Goal: Feedback & Contribution: Leave review/rating

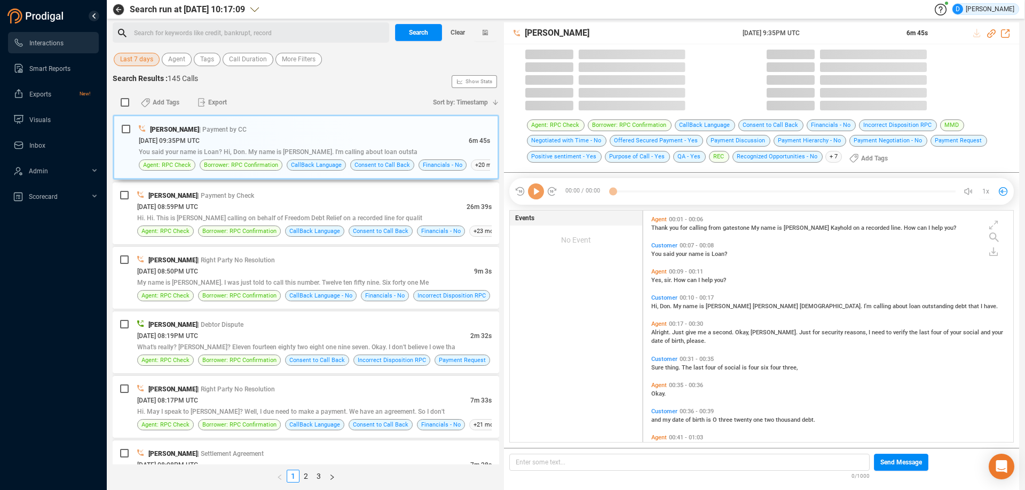
scroll to position [231, 364]
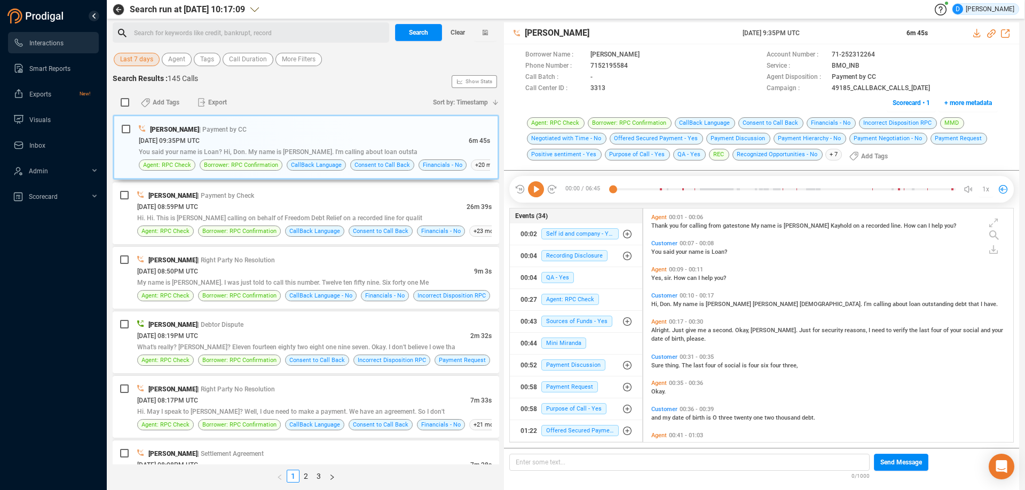
click at [144, 55] on span "Last 7 days" at bounding box center [136, 59] width 33 height 13
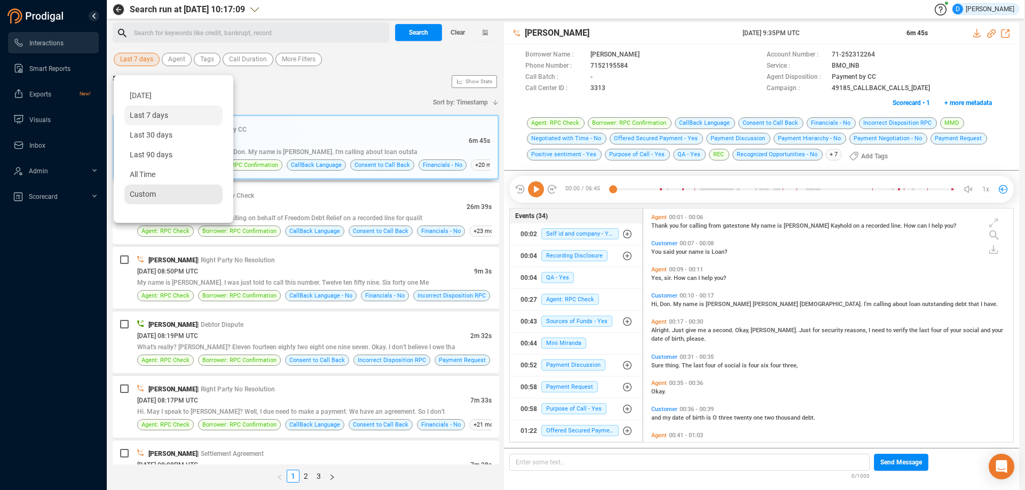
click at [135, 197] on span "Custom" at bounding box center [143, 194] width 26 height 9
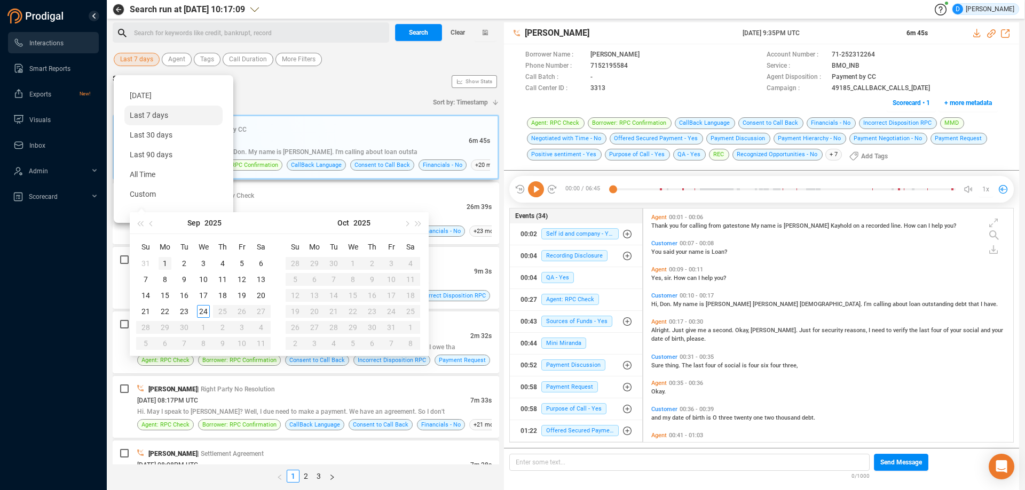
type input "[DATE]"
click at [148, 225] on button "button" at bounding box center [152, 222] width 12 height 21
type input "[DATE]"
click at [242, 260] on div "1" at bounding box center [241, 263] width 13 height 13
type input "[DATE]"
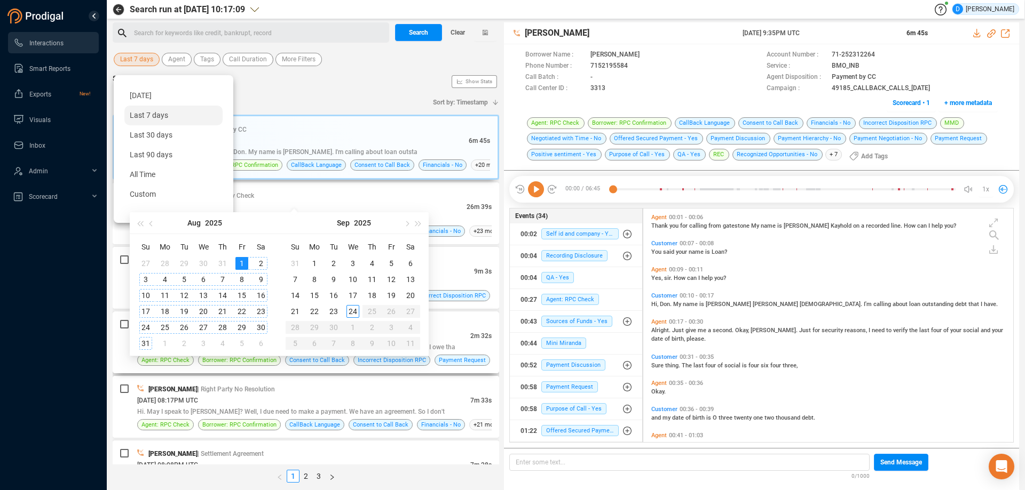
click at [143, 345] on div "31" at bounding box center [145, 343] width 13 height 13
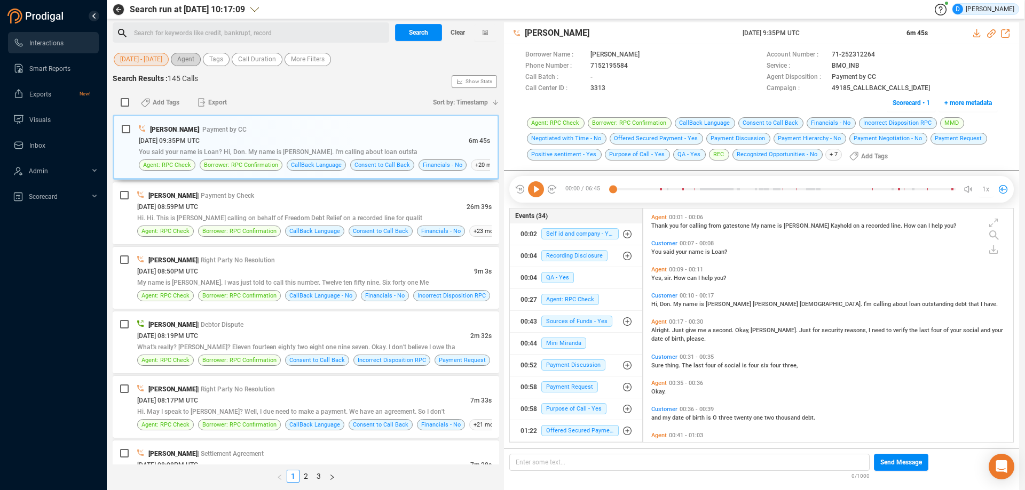
click at [191, 60] on span "Agent" at bounding box center [185, 59] width 17 height 13
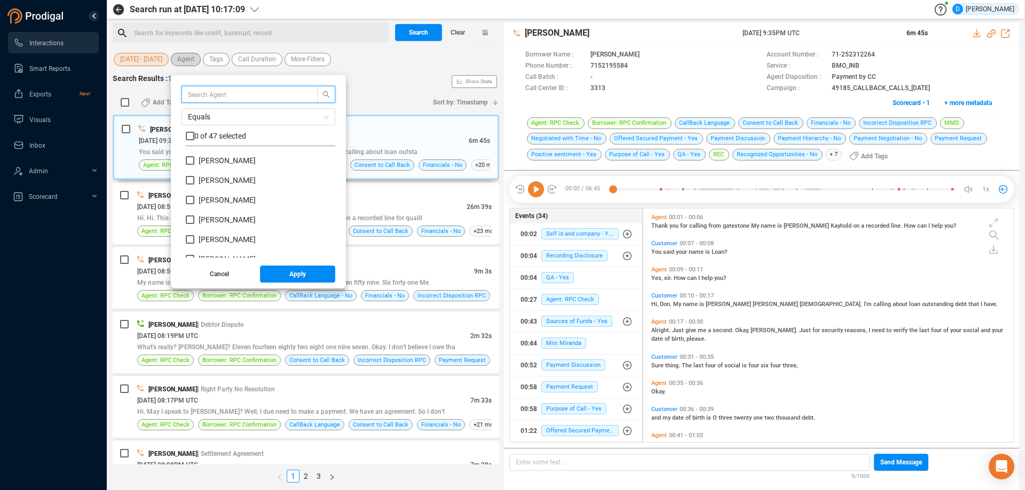
scroll to position [100, 144]
click at [202, 94] on input "text" at bounding box center [244, 95] width 113 height 12
click at [294, 59] on span "More Filters" at bounding box center [308, 59] width 34 height 13
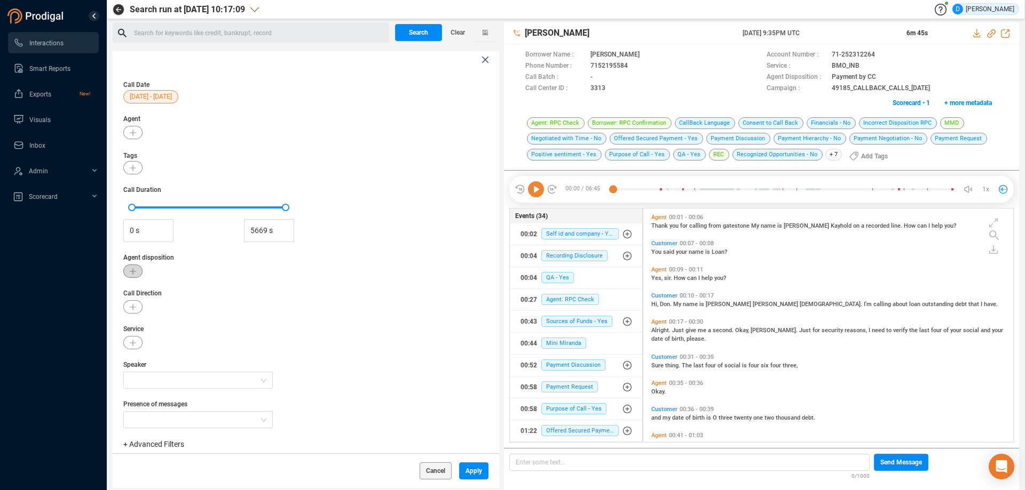
click at [133, 275] on button "button" at bounding box center [132, 271] width 19 height 13
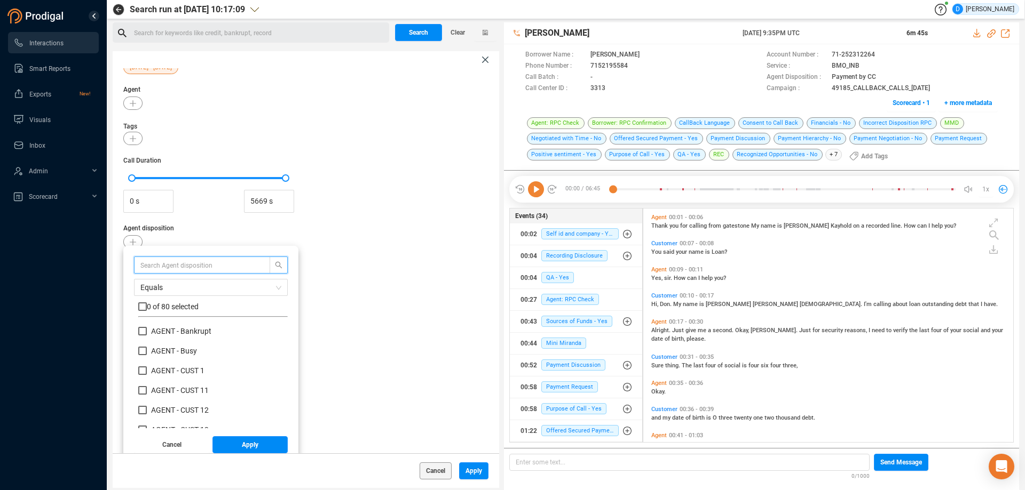
click at [150, 270] on input "text" at bounding box center [196, 265] width 113 height 12
type input "rpc"
click at [142, 307] on input "checkbox" at bounding box center [142, 307] width 9 height 9
checkbox input "true"
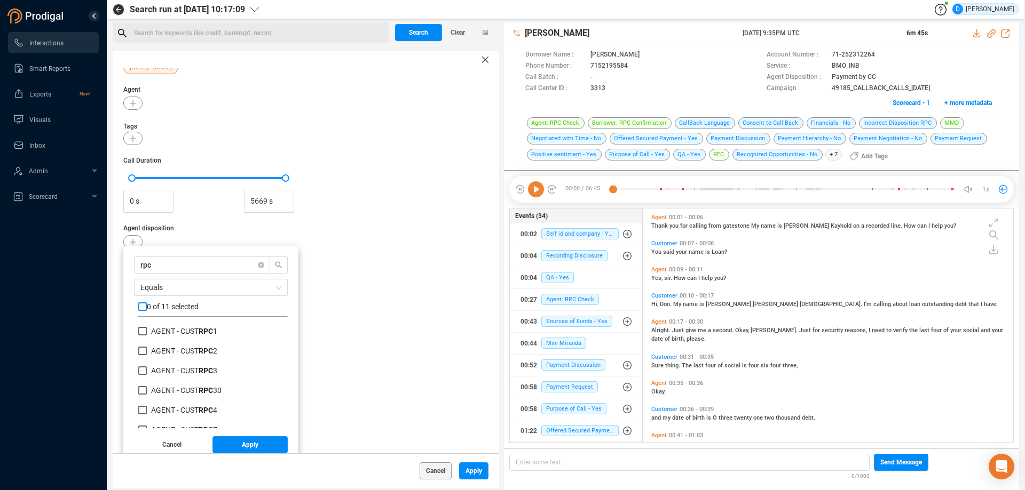
checkbox input "true"
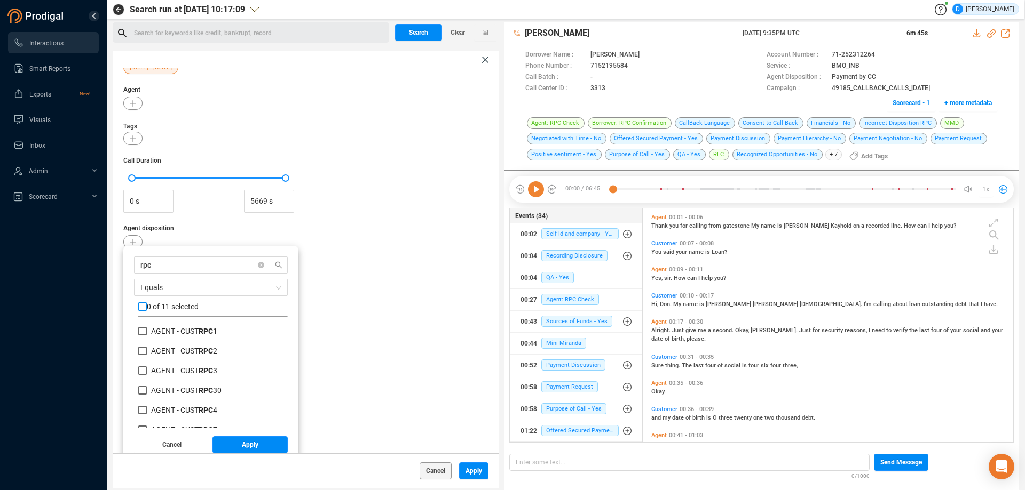
checkbox input "true"
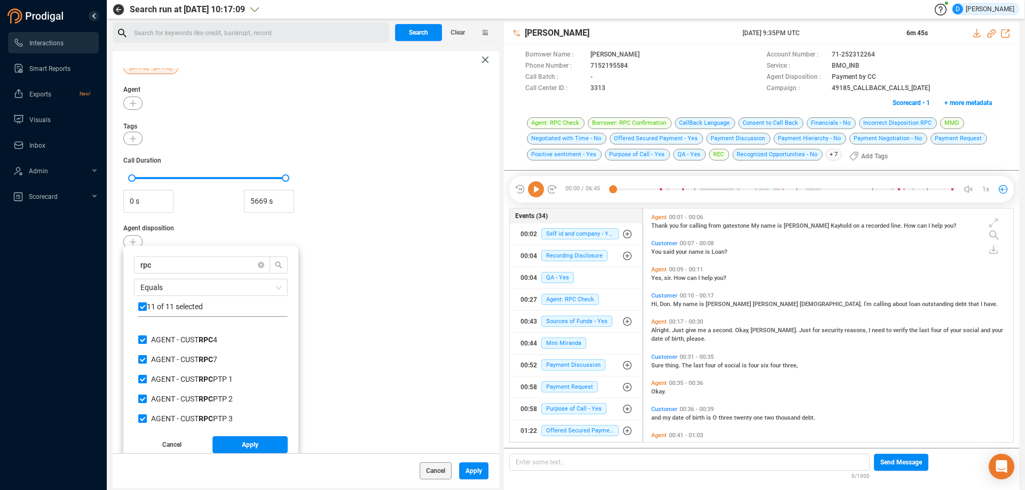
scroll to position [115, 0]
drag, startPoint x: 175, startPoint y: 266, endPoint x: 114, endPoint y: 267, distance: 60.8
click at [114, 267] on div "Call Date [DATE] - [DATE] Agent Tags Call Duration 0 s 5669 s Agent disposition…" at bounding box center [306, 260] width 386 height 385
type input "p"
checkbox input "false"
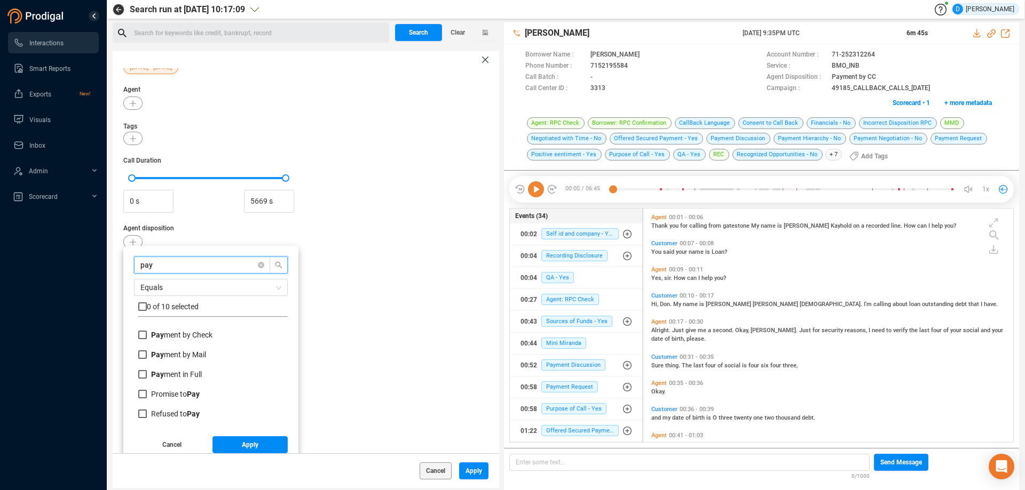
scroll to position [95, 0]
type input "pay"
click at [139, 303] on input "checkbox" at bounding box center [142, 307] width 9 height 9
checkbox input "true"
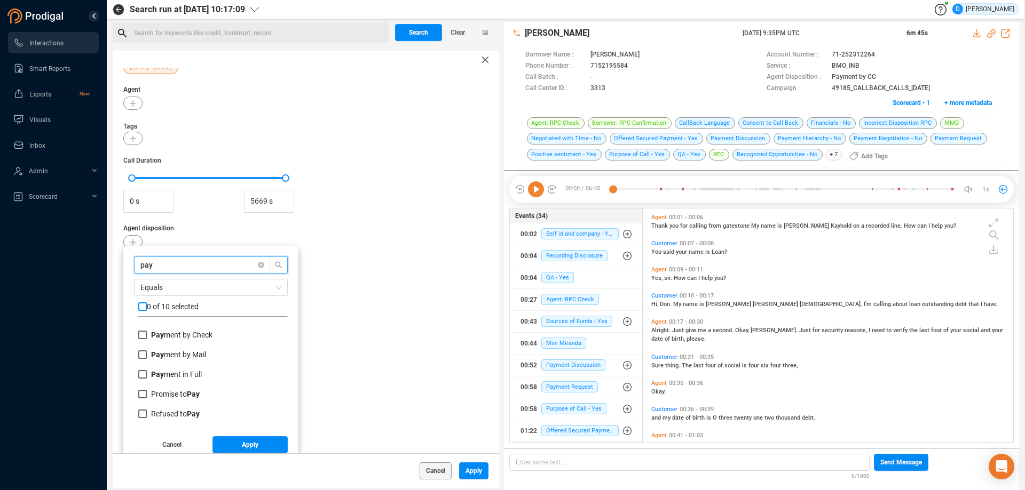
checkbox input "true"
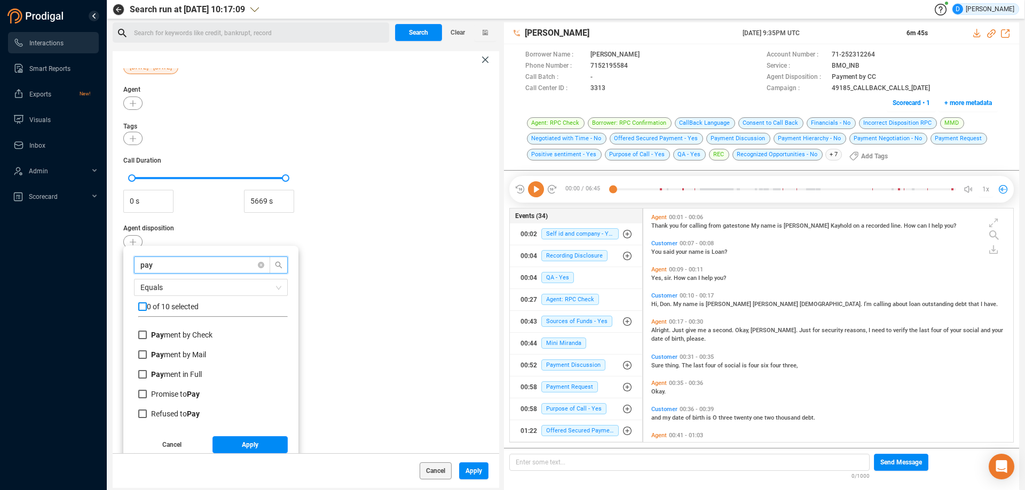
checkbox input "true"
click at [140, 411] on input "Refused to Pay" at bounding box center [142, 414] width 9 height 9
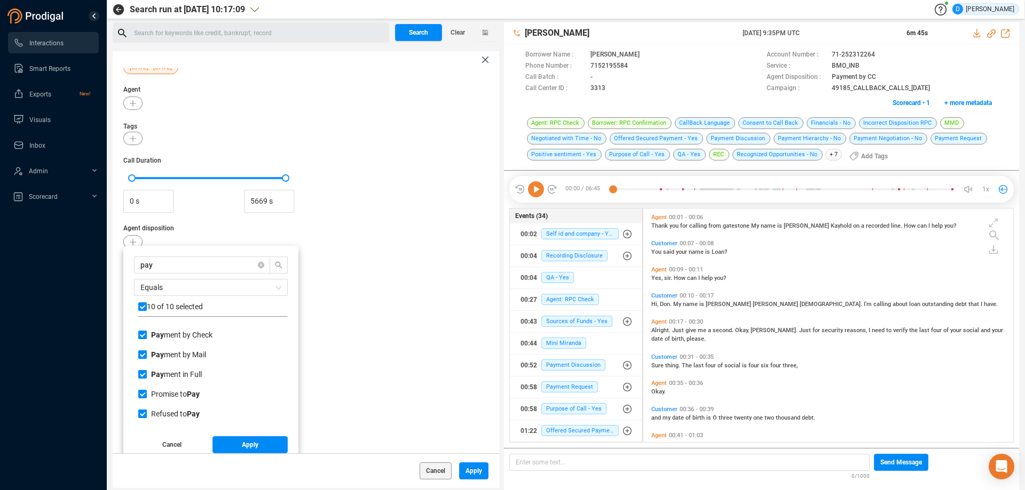
checkbox input "false"
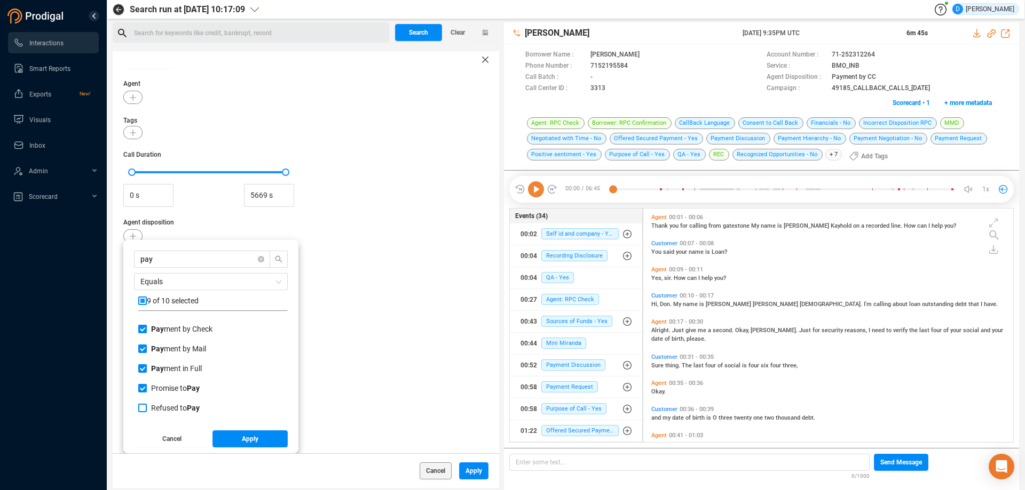
scroll to position [42, 0]
click at [248, 440] on span "Apply" at bounding box center [250, 439] width 17 height 17
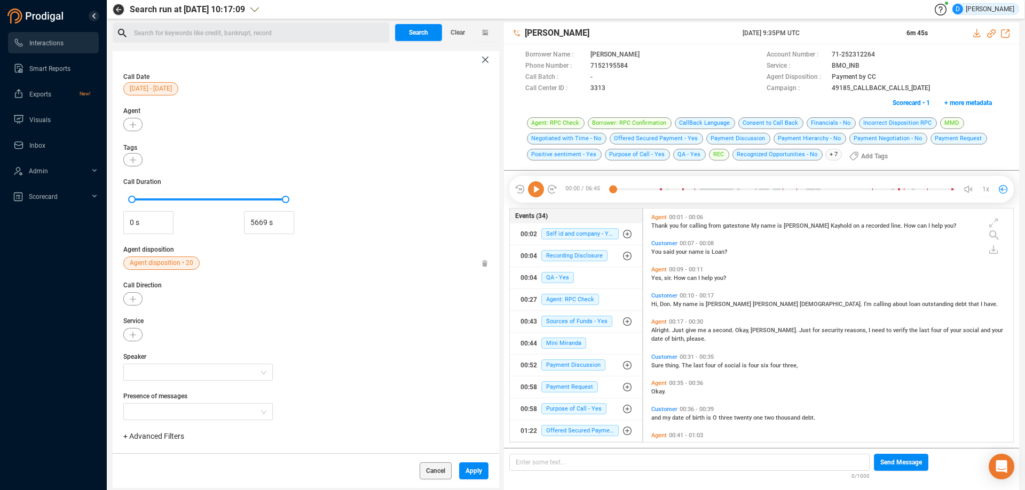
scroll to position [0, 0]
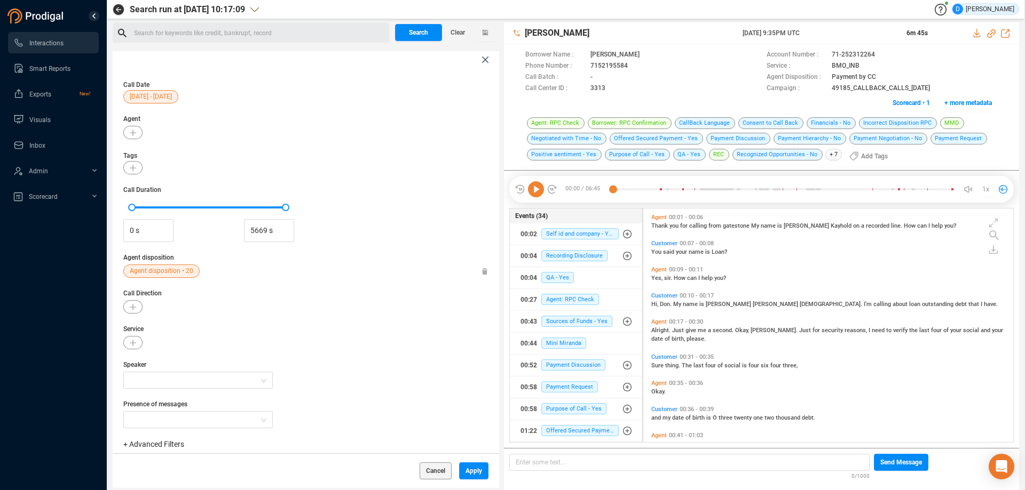
click at [163, 274] on span "Agent disposition • 20" at bounding box center [162, 271] width 64 height 13
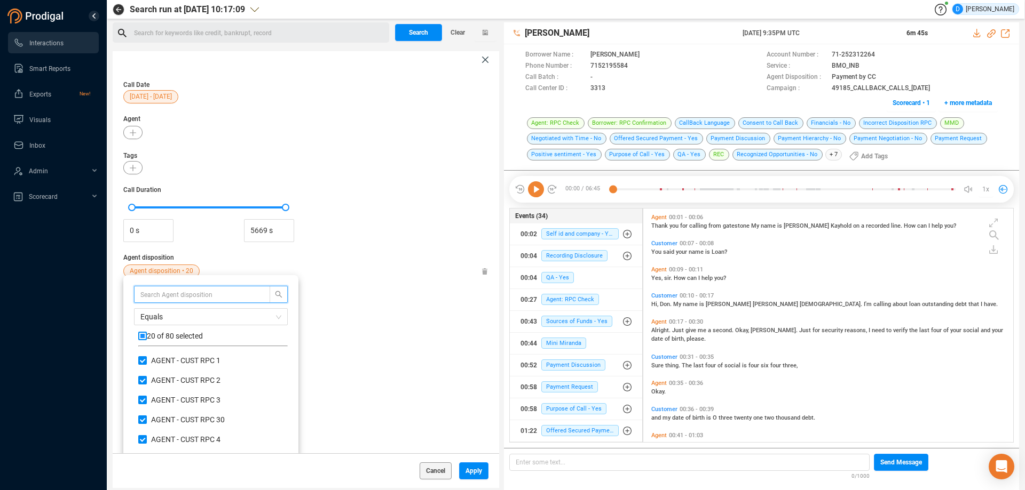
scroll to position [100, 144]
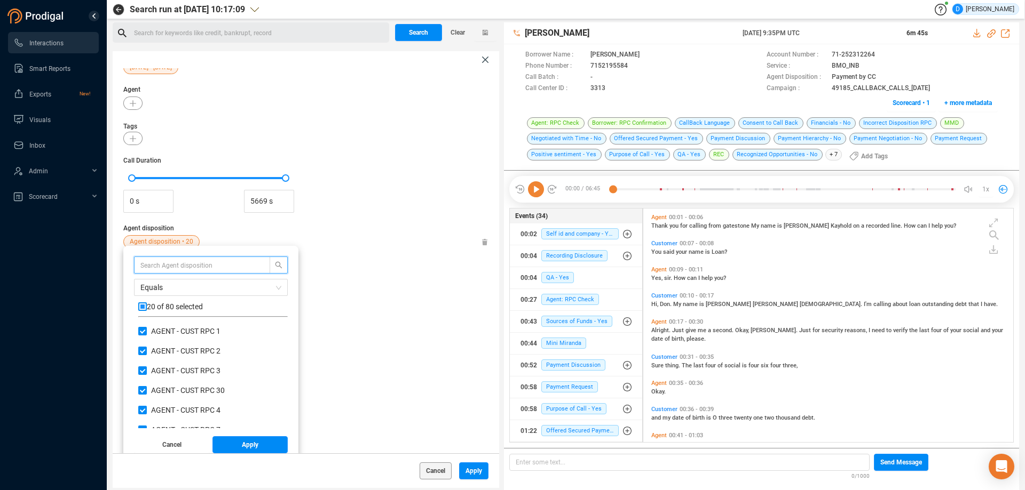
click at [162, 267] on input "text" at bounding box center [196, 265] width 113 height 12
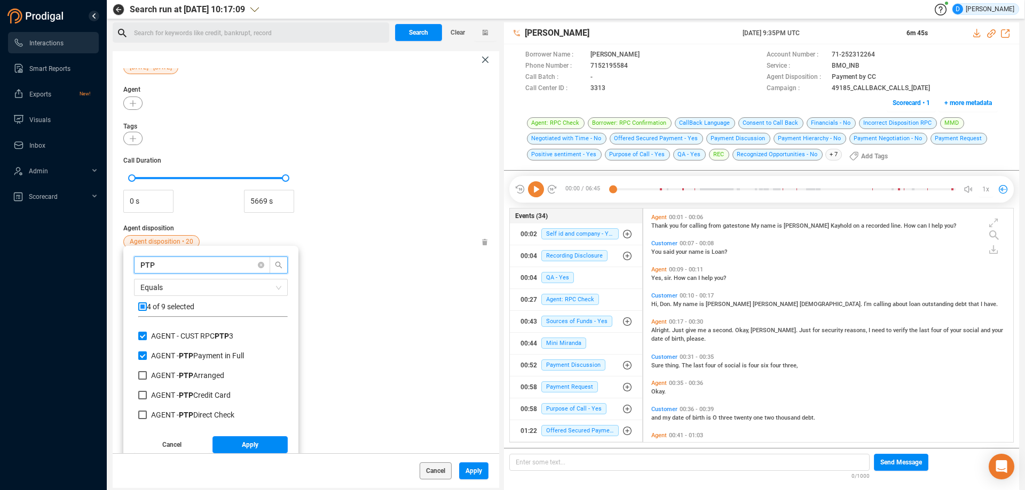
scroll to position [53, 0]
type input "PTP"
click at [144, 359] on input "AGENT - PTP Arranged" at bounding box center [142, 357] width 9 height 9
checkbox input "true"
click at [143, 371] on label "AGENT - PTP Credit Card" at bounding box center [186, 376] width 97 height 11
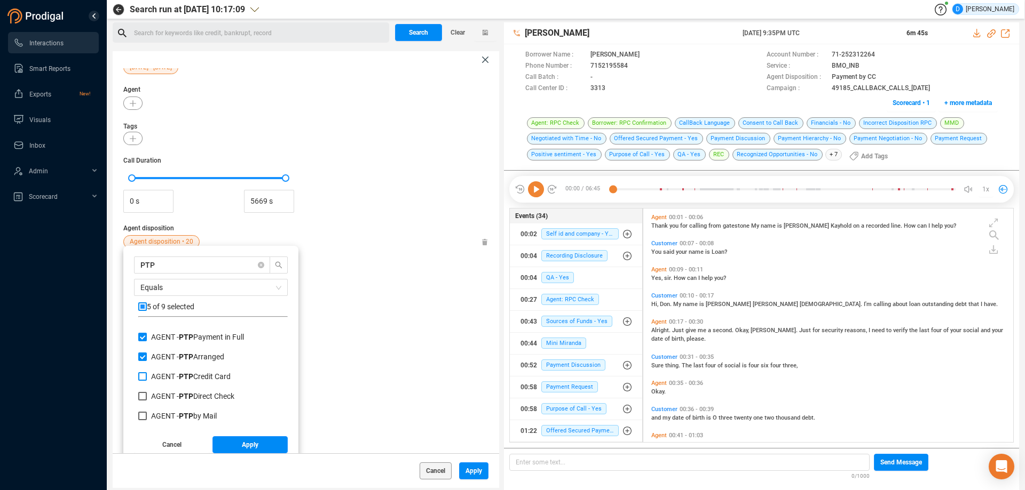
click at [143, 372] on input "AGENT - PTP Credit Card" at bounding box center [142, 376] width 9 height 9
checkbox input "true"
click at [140, 389] on div "AGENT - PTP Credit Card" at bounding box center [212, 381] width 149 height 20
click at [141, 416] on input "AGENT - PTP by Mail" at bounding box center [142, 416] width 9 height 9
checkbox input "true"
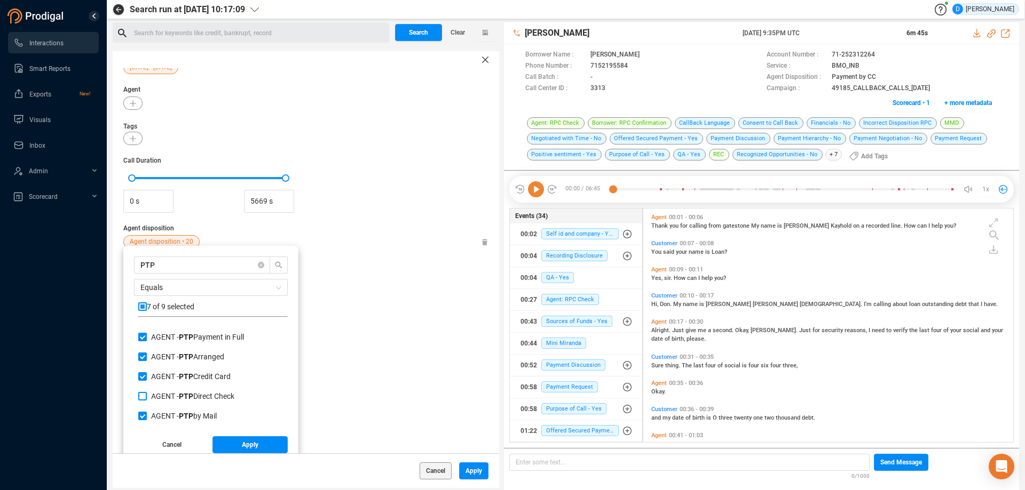
click at [141, 399] on input "AGENT - PTP Direct Check" at bounding box center [142, 396] width 9 height 9
checkbox input "true"
click at [146, 412] on input "PTP Follow Up Requested" at bounding box center [142, 414] width 9 height 9
checkbox input "true"
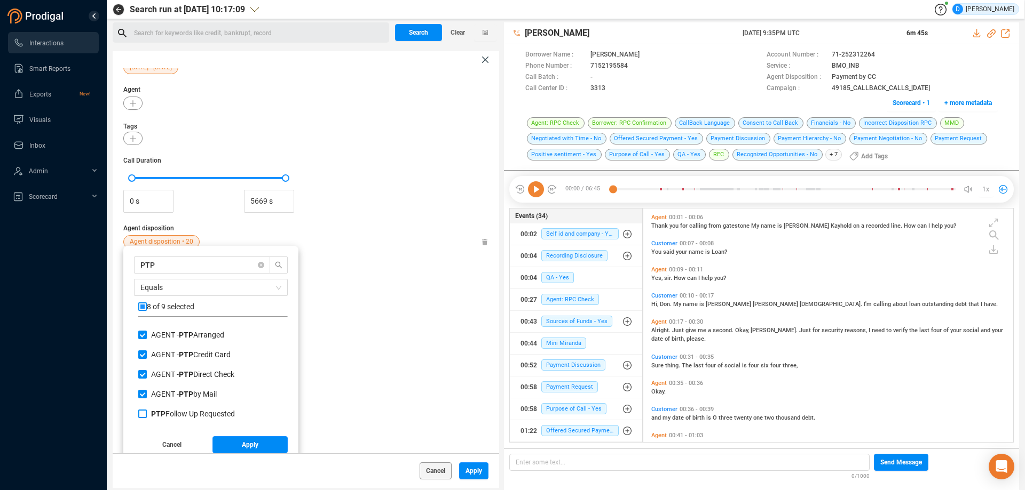
checkbox input "true"
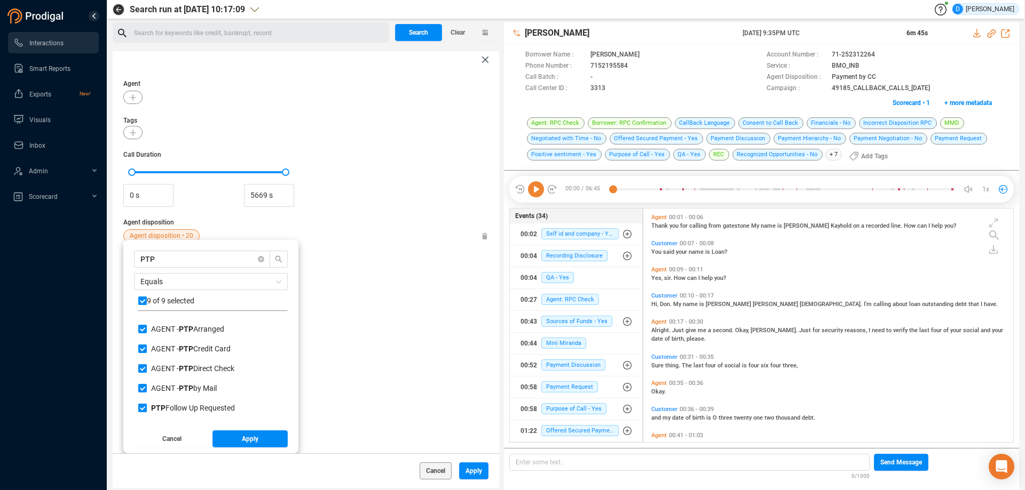
click at [142, 409] on input "PTP Follow Up Requested" at bounding box center [142, 408] width 9 height 9
checkbox input "false"
click at [251, 436] on span "Apply" at bounding box center [250, 439] width 17 height 17
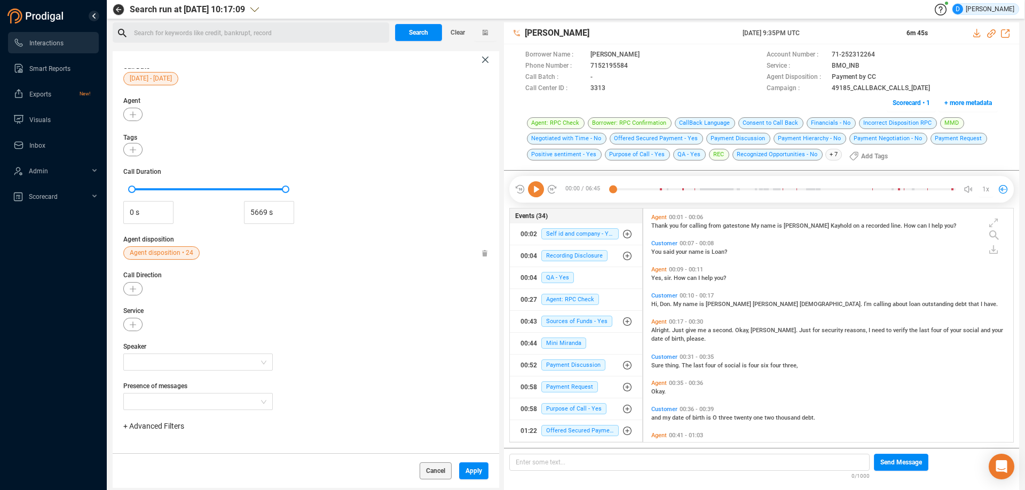
scroll to position [18, 0]
click at [414, 34] on span "Search" at bounding box center [418, 32] width 19 height 17
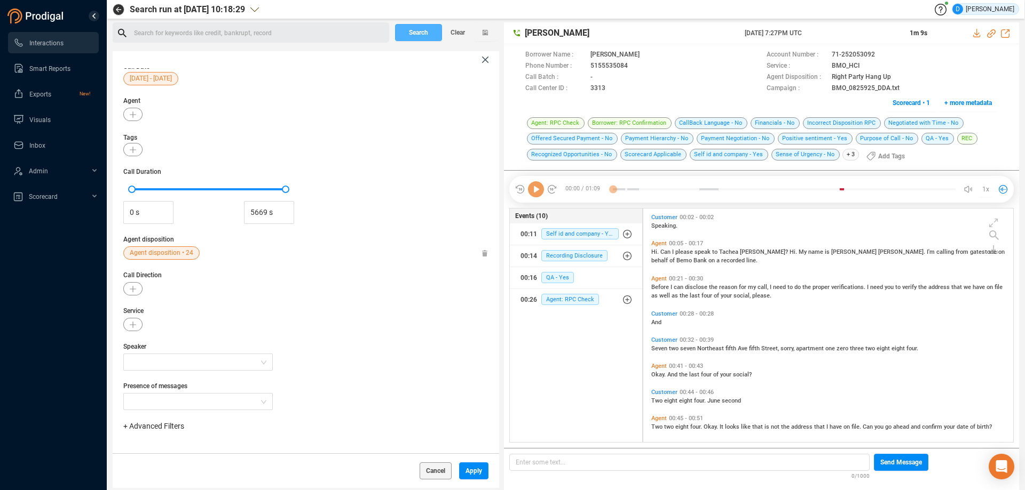
scroll to position [231, 364]
drag, startPoint x: 144, startPoint y: 213, endPoint x: 106, endPoint y: 212, distance: 38.4
click at [106, 212] on section "Interactions Smart Reports Exports New! Visuals Inbox Admin Scorecard Search ru…" at bounding box center [512, 245] width 1025 height 490
type input "60 s"
click at [472, 473] on span "Apply" at bounding box center [473, 471] width 17 height 17
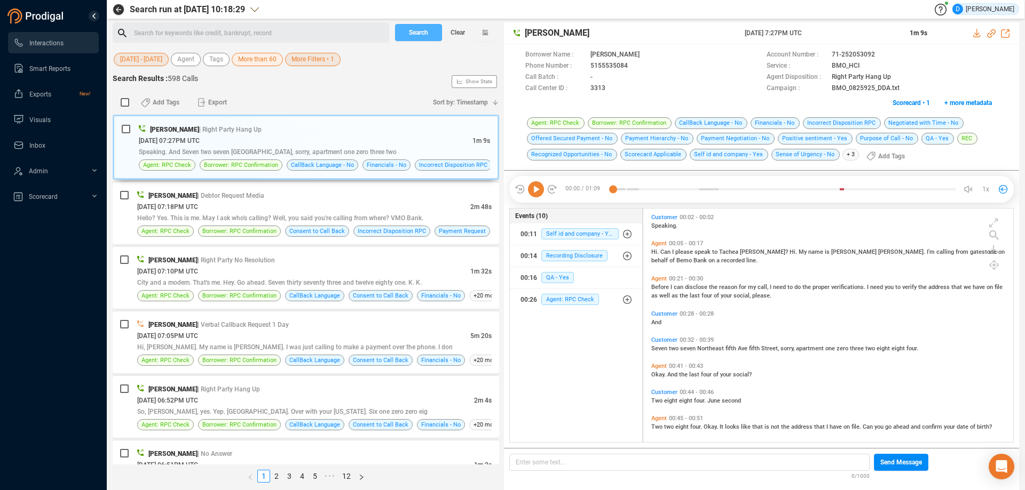
click at [421, 30] on span "Search" at bounding box center [418, 32] width 19 height 17
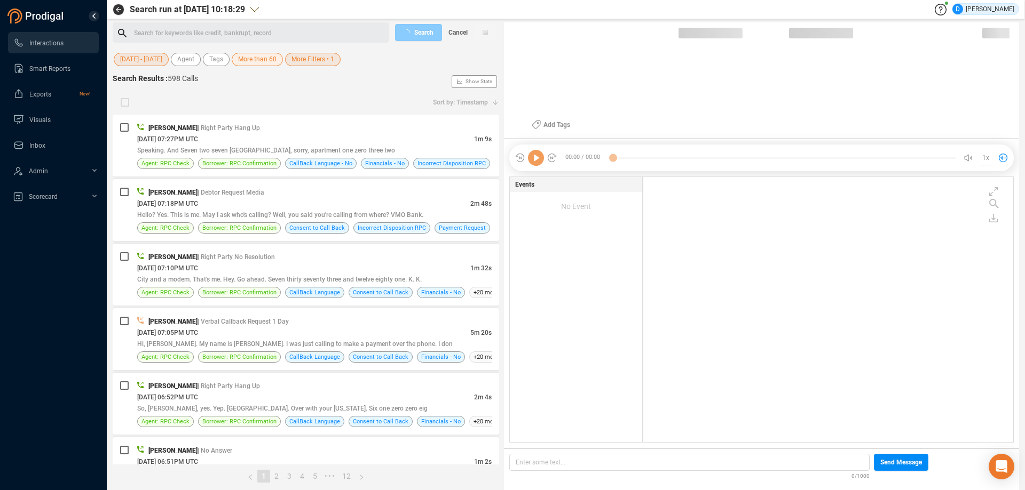
scroll to position [263, 364]
click at [41, 197] on span "Scorecard" at bounding box center [43, 196] width 29 height 7
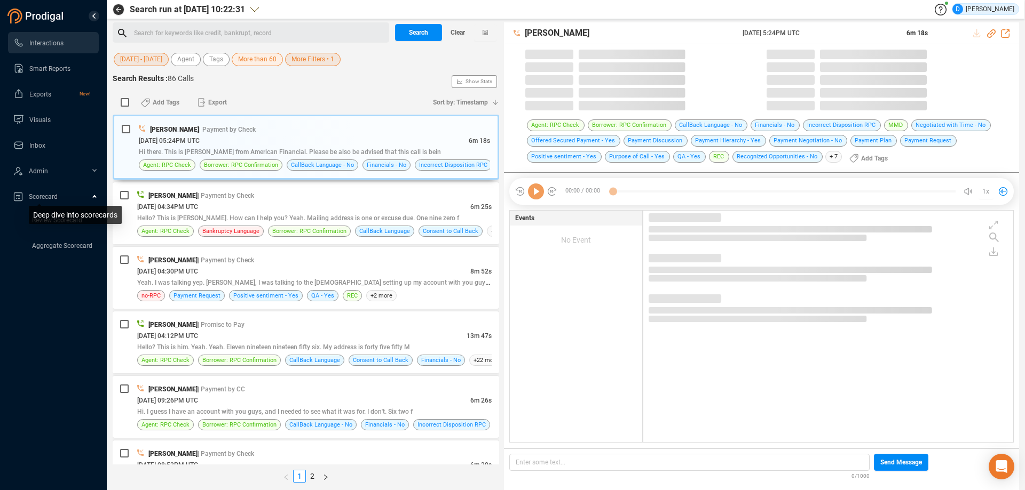
click at [0, 231] on ul "Review Scorecard Aggregate Scorecard" at bounding box center [53, 234] width 107 height 51
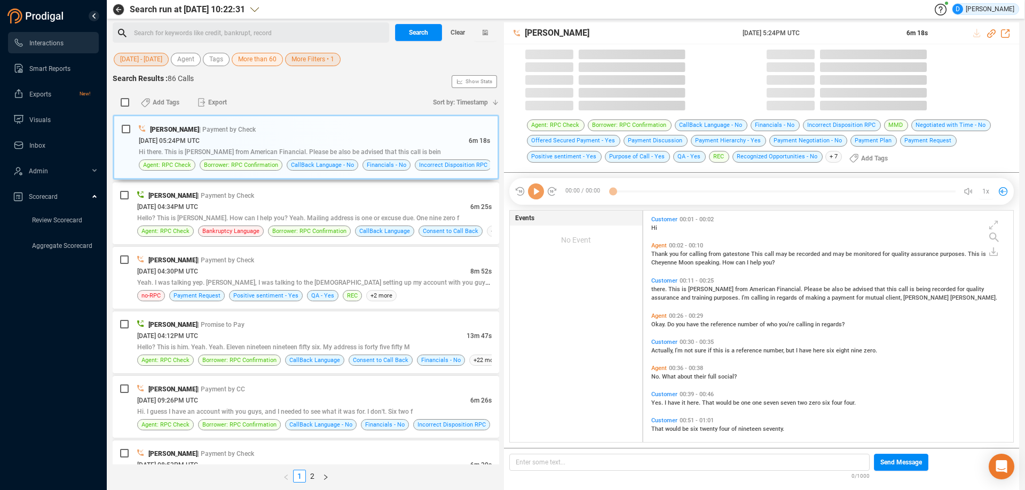
scroll to position [231, 364]
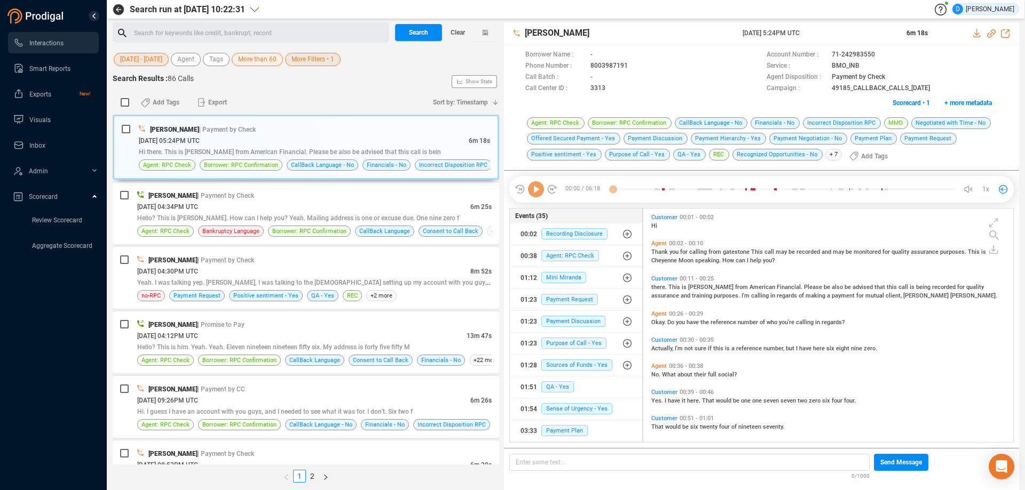
click at [59, 220] on link "Review Scorecard" at bounding box center [57, 220] width 50 height 9
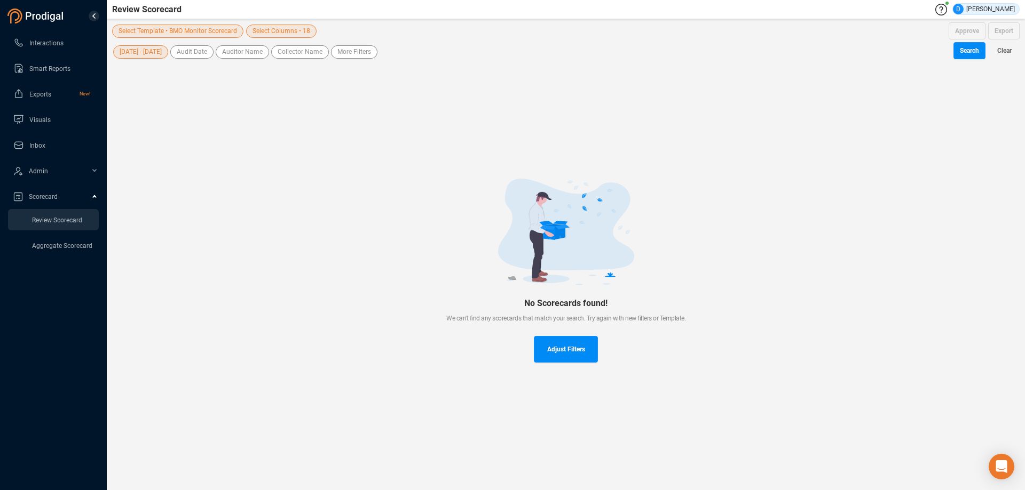
click at [140, 49] on span "[DATE] - [DATE]" at bounding box center [141, 51] width 42 height 13
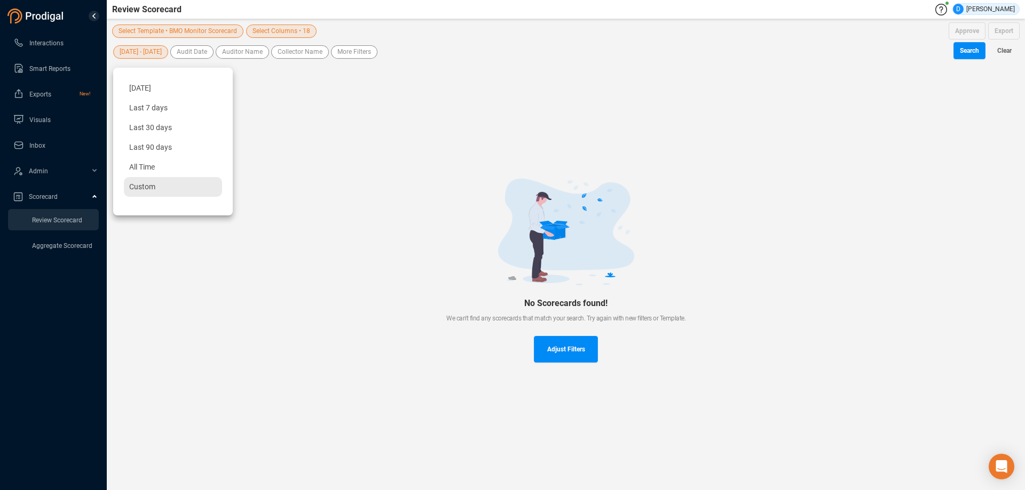
click at [139, 188] on span "Custom" at bounding box center [142, 187] width 26 height 9
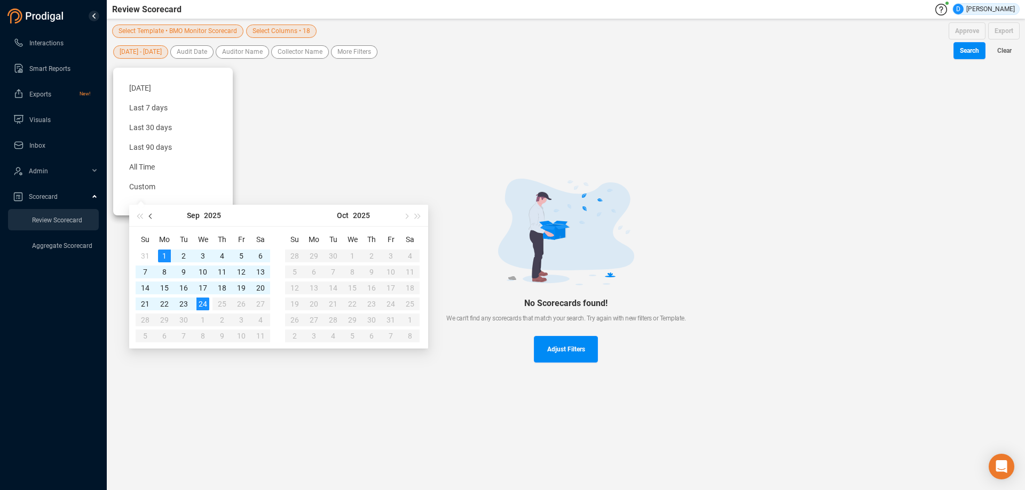
click at [154, 216] on button "button" at bounding box center [151, 215] width 12 height 21
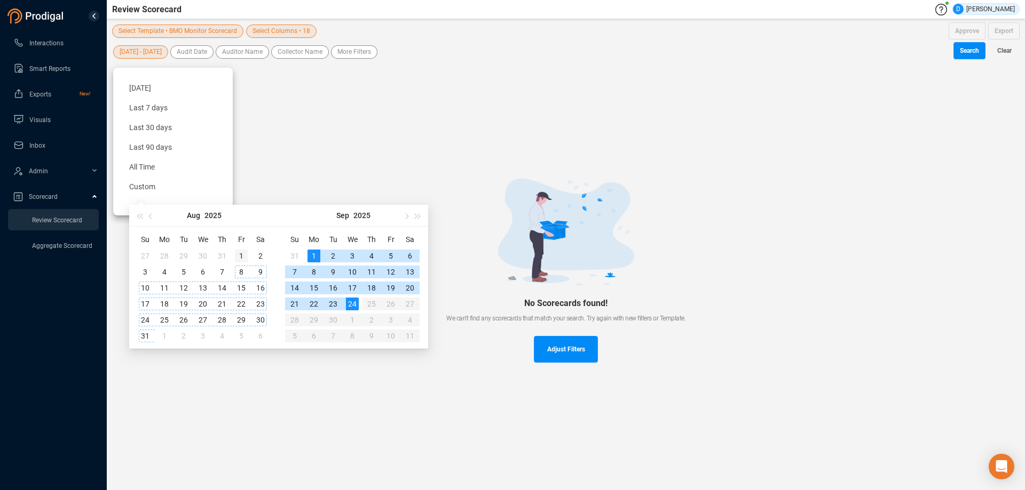
type input "[DATE]"
click at [245, 253] on div "1" at bounding box center [241, 256] width 13 height 13
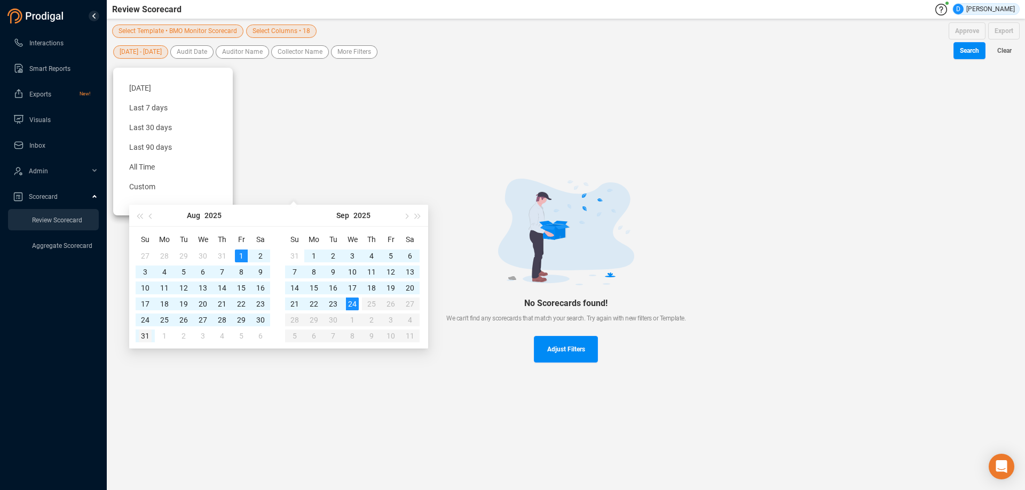
type input "[DATE]"
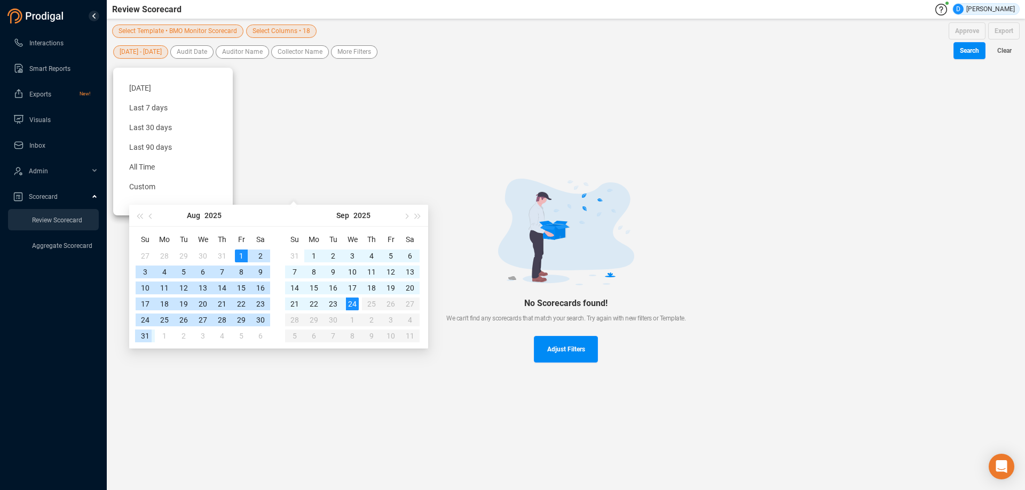
click at [145, 333] on div "31" at bounding box center [145, 336] width 13 height 13
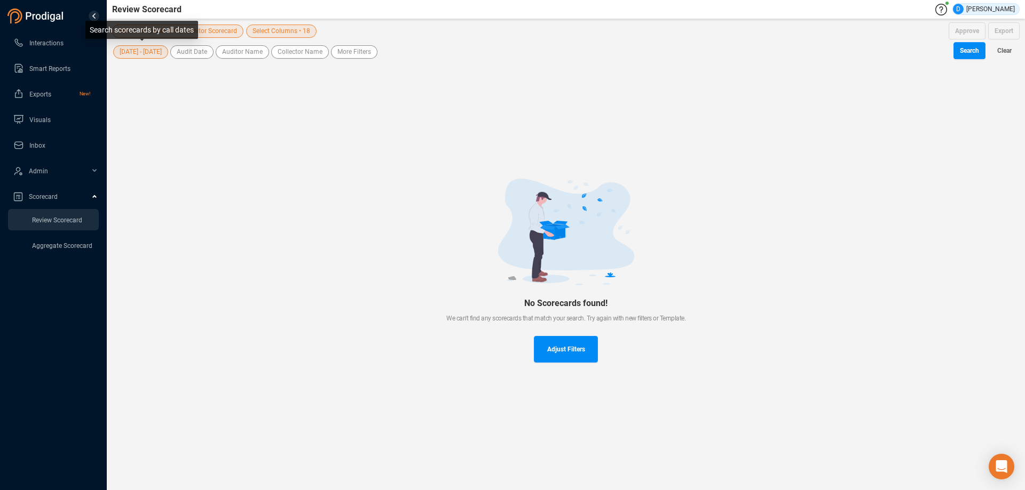
click at [137, 54] on span "[DATE] - [DATE]" at bounding box center [141, 51] width 42 height 13
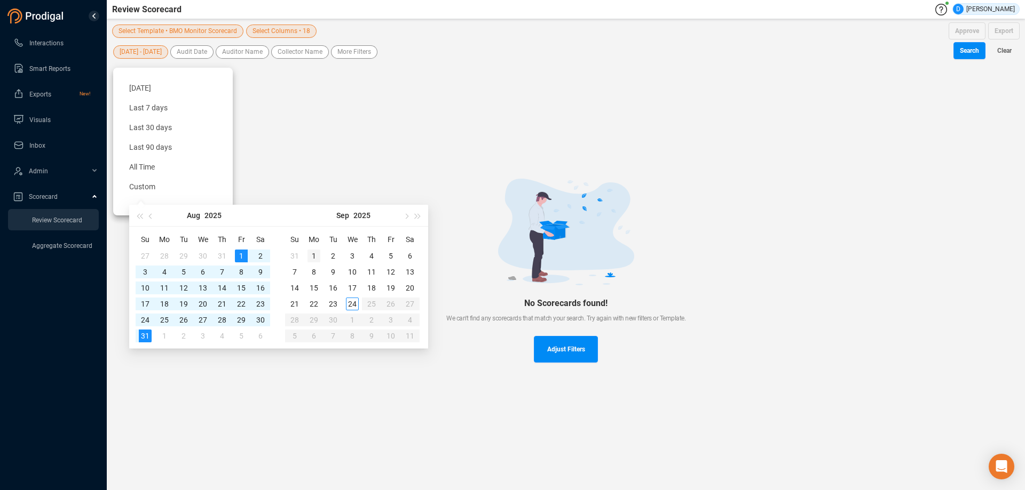
type input "[DATE]"
click at [313, 252] on div "1" at bounding box center [313, 256] width 13 height 13
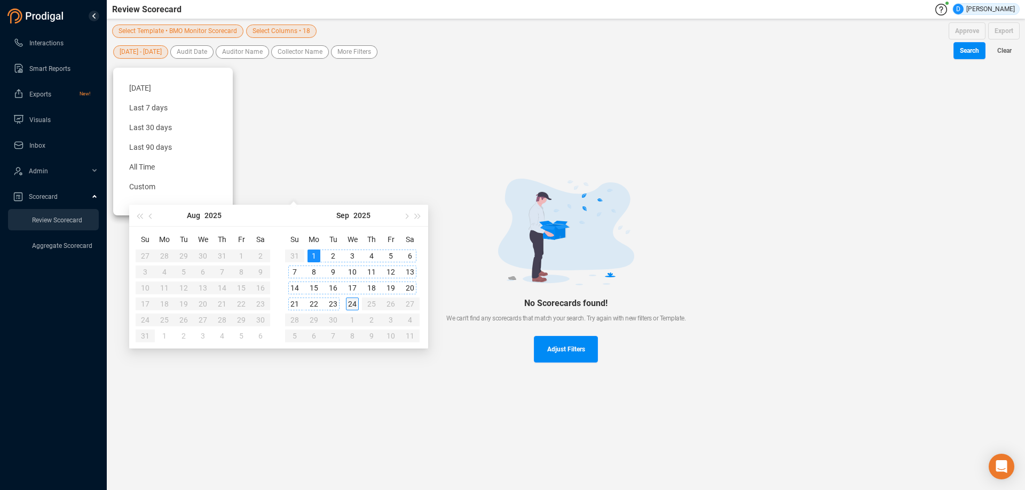
type input "[DATE]"
click at [361, 305] on td "24" at bounding box center [352, 304] width 19 height 16
click at [267, 372] on div "No Scorecards found! We can't find any scorecards that match your search. Try a…" at bounding box center [565, 270] width 907 height 421
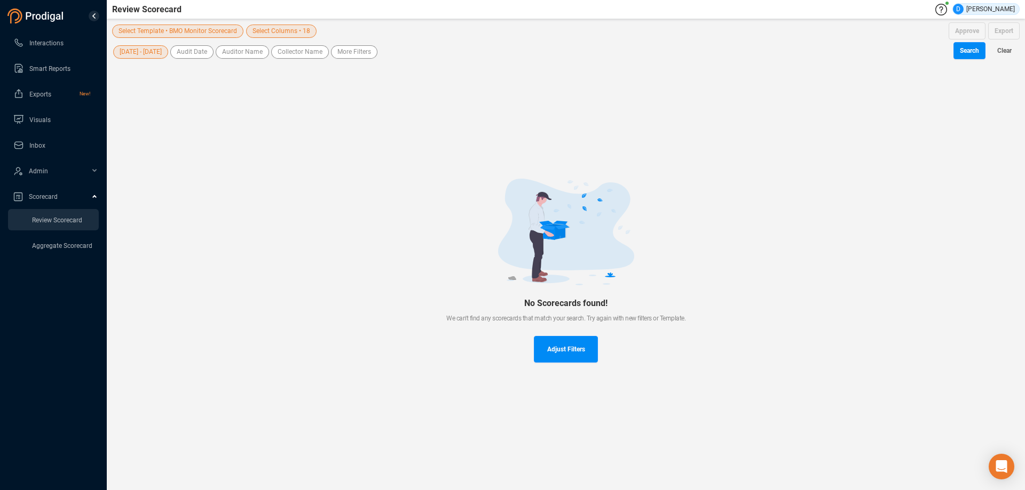
click at [205, 30] on span "Select Template • BMO Monitor Scorecard" at bounding box center [177, 31] width 118 height 13
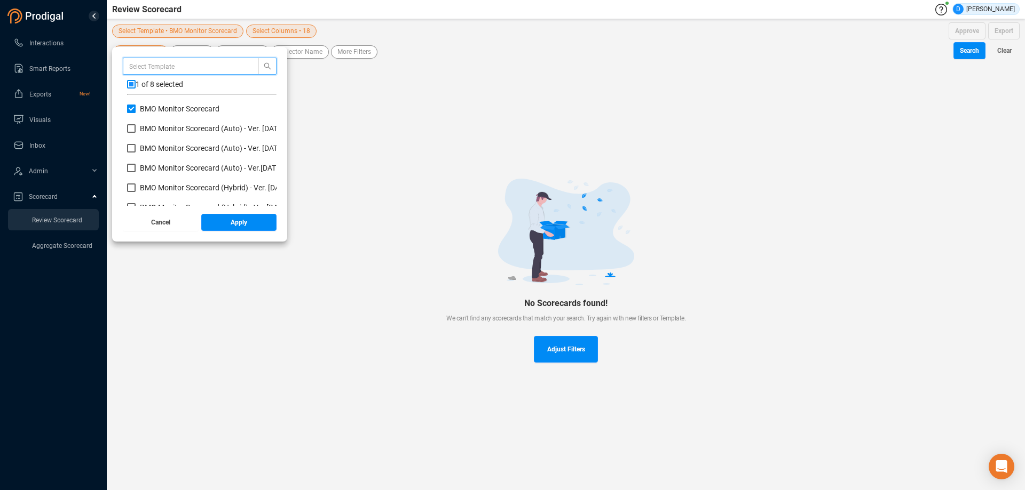
click at [132, 113] on input "BMO Monitor Scorecard" at bounding box center [131, 109] width 9 height 9
checkbox input "false"
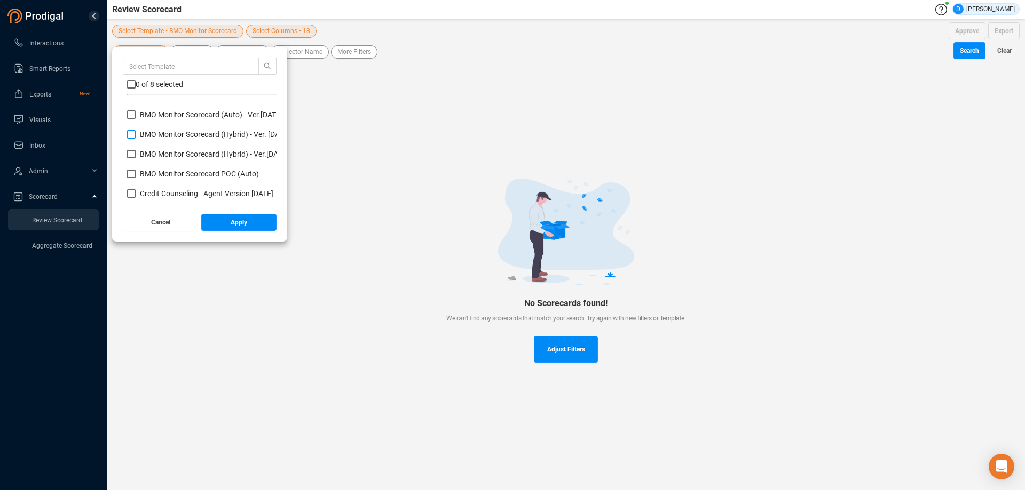
click at [132, 135] on input "BMO Monitor Scorecard (Hybrid) - Ver. [DATE]" at bounding box center [131, 134] width 9 height 9
checkbox input "true"
click at [228, 221] on button "Apply" at bounding box center [239, 222] width 76 height 17
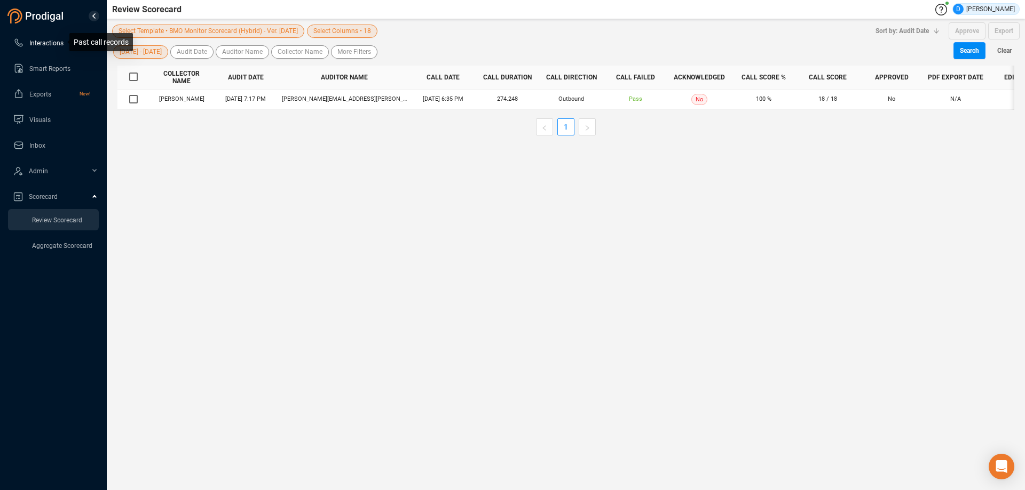
click at [53, 41] on span "Interactions" at bounding box center [46, 42] width 34 height 7
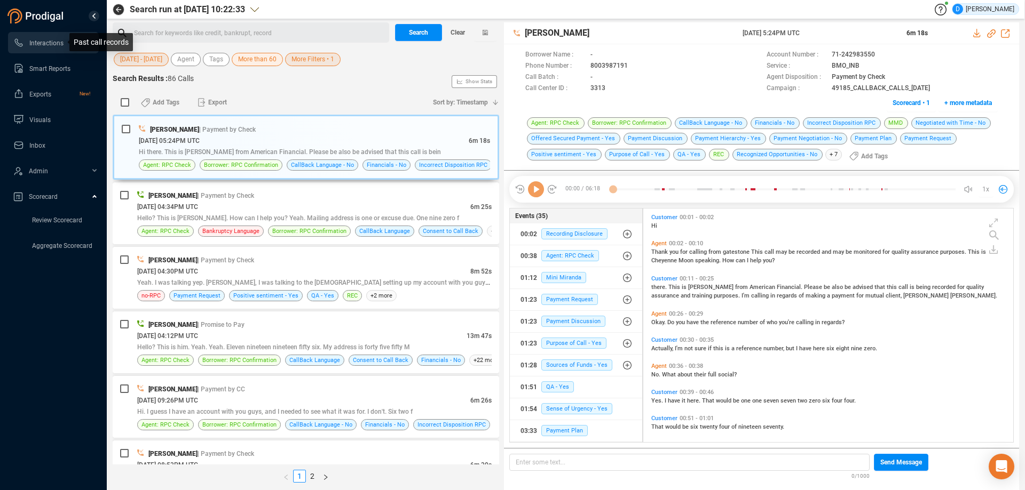
scroll to position [231, 364]
click at [156, 62] on span "[DATE] - [DATE]" at bounding box center [141, 59] width 42 height 13
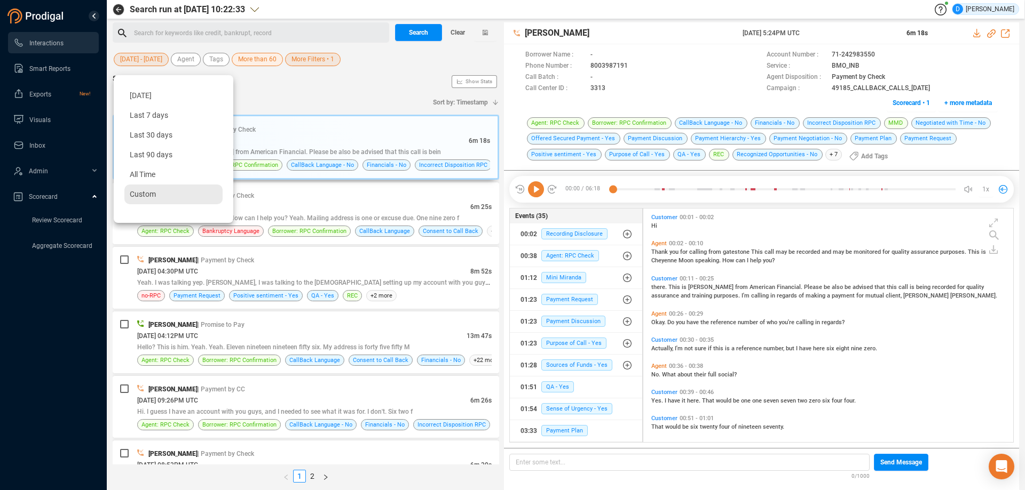
click at [145, 197] on span "Custom" at bounding box center [143, 194] width 26 height 9
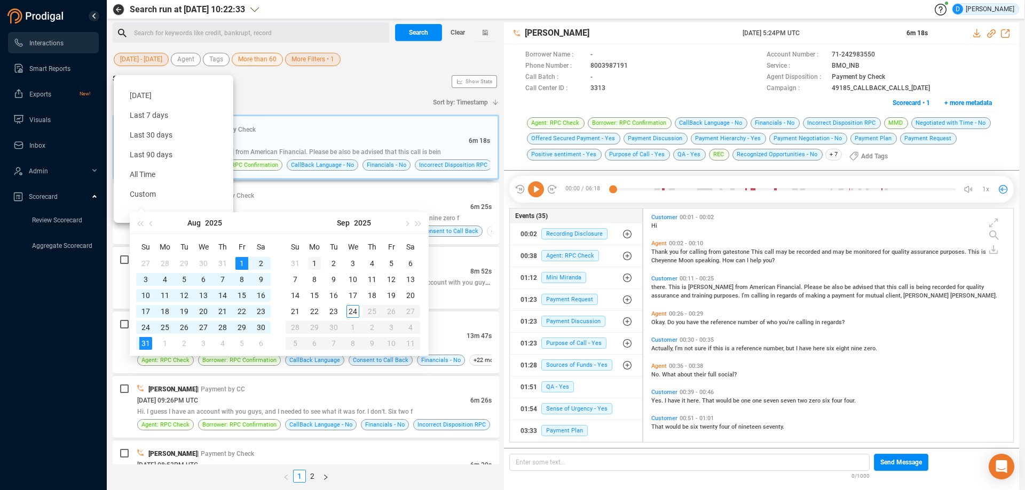
type input "[DATE]"
click at [316, 265] on div "1" at bounding box center [314, 263] width 13 height 13
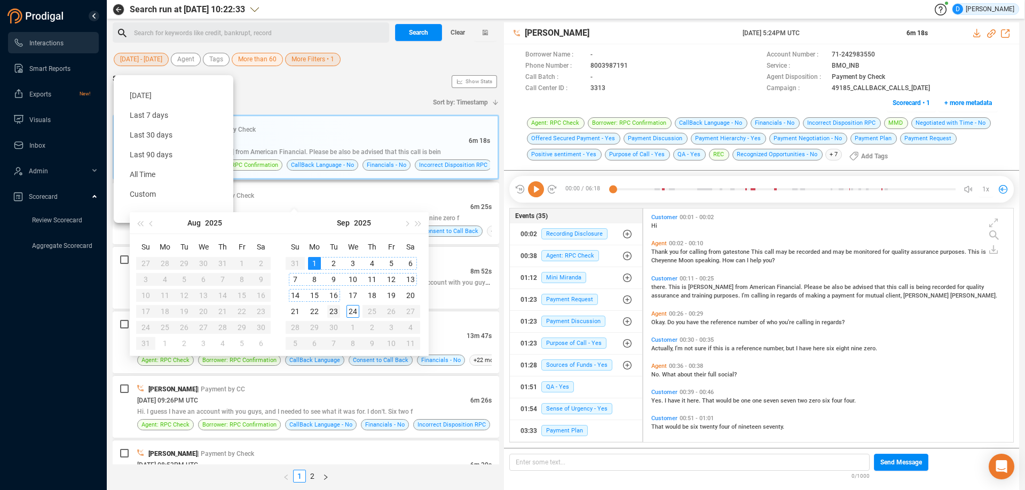
type input "[DATE]"
click at [336, 313] on div "23" at bounding box center [333, 311] width 13 height 13
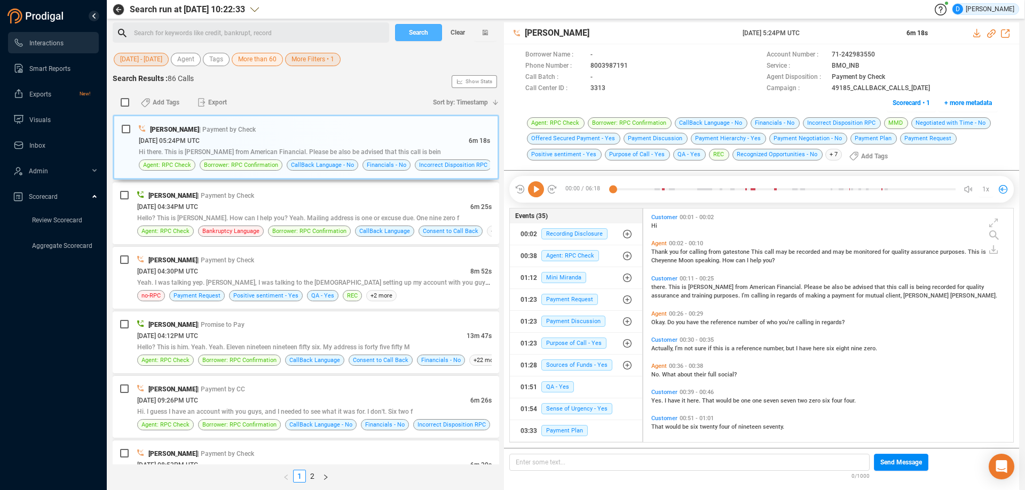
click at [418, 32] on span "Search" at bounding box center [418, 32] width 19 height 17
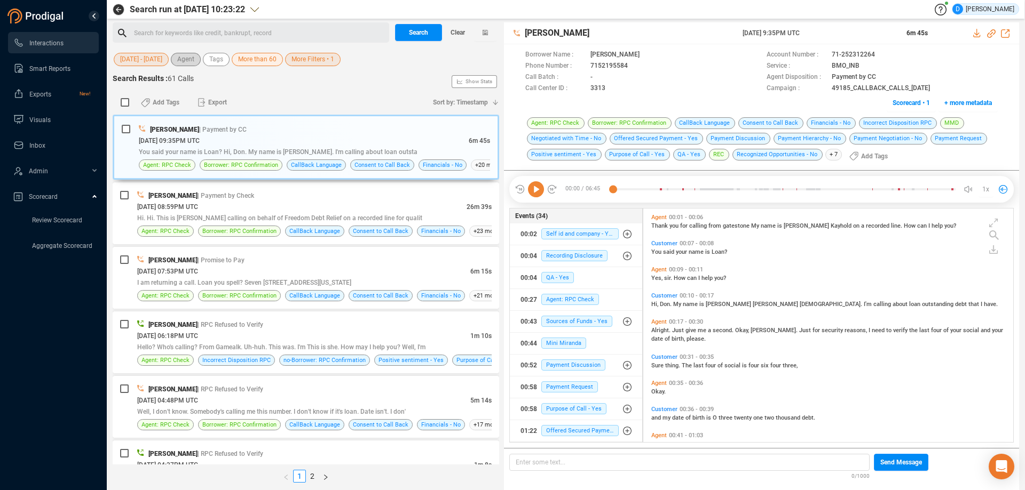
click at [184, 60] on span "Agent" at bounding box center [185, 59] width 17 height 13
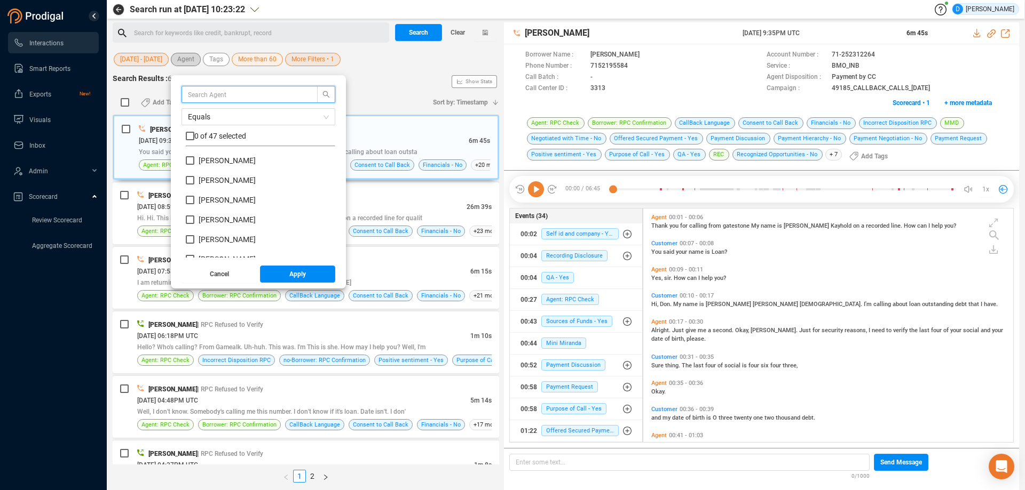
scroll to position [100, 144]
click at [211, 90] on input "text" at bounding box center [244, 95] width 113 height 12
type input "mario"
click at [196, 165] on label "[PERSON_NAME]" at bounding box center [233, 160] width 94 height 11
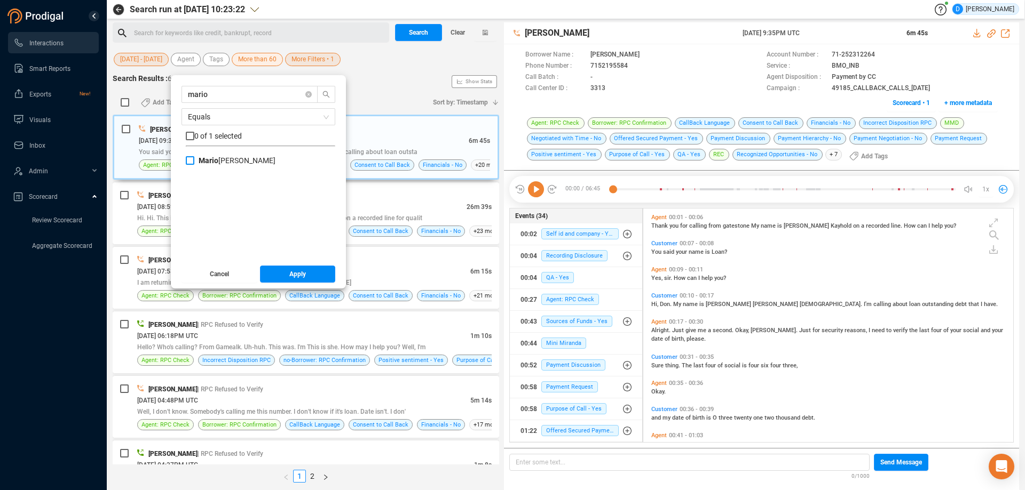
click at [192, 162] on input "[PERSON_NAME]" at bounding box center [190, 160] width 9 height 9
checkbox input "true"
click at [288, 273] on button "Apply" at bounding box center [298, 274] width 76 height 17
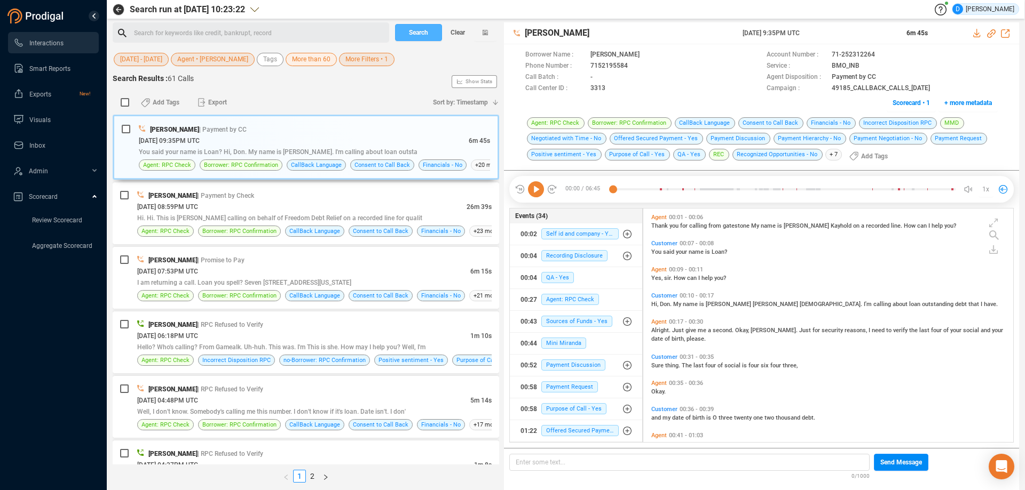
click at [417, 32] on span "Search" at bounding box center [418, 32] width 19 height 17
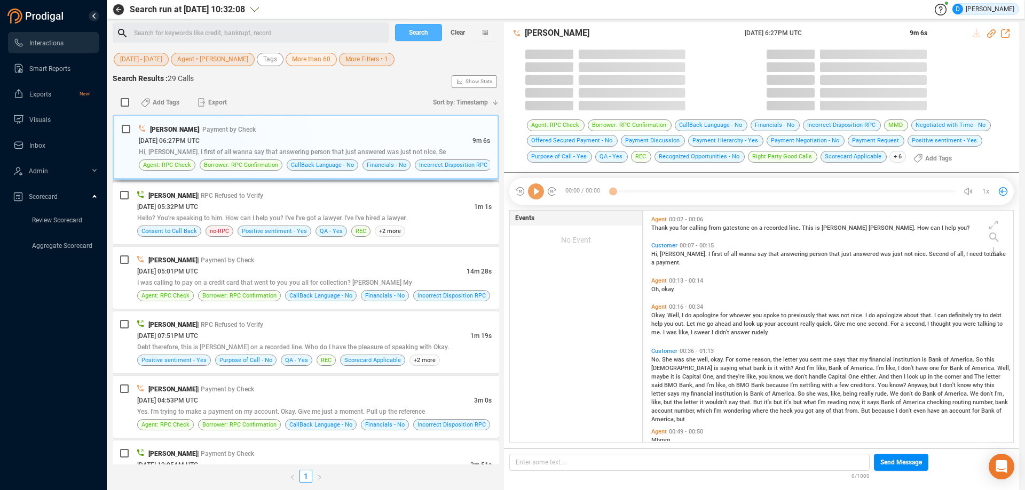
scroll to position [231, 364]
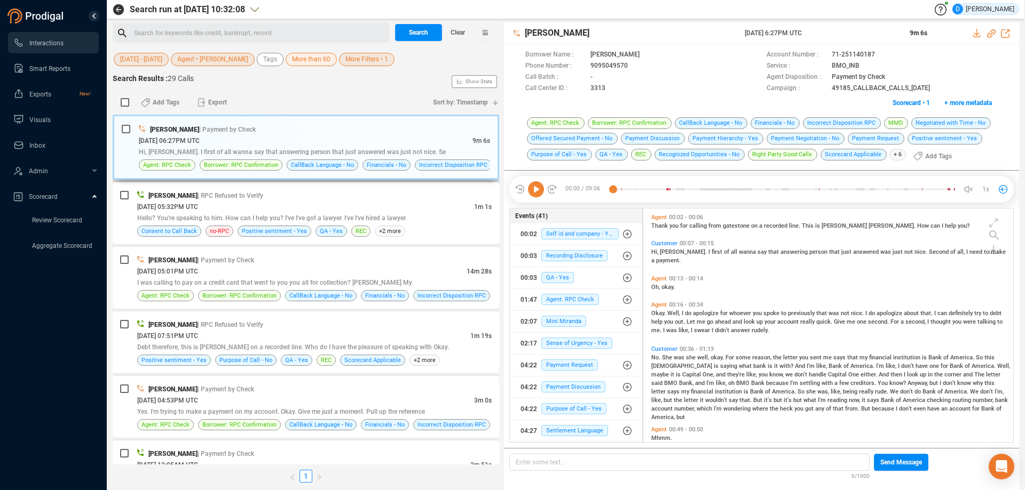
click at [297, 140] on div "[DATE] 06:27PM UTC" at bounding box center [306, 140] width 334 height 11
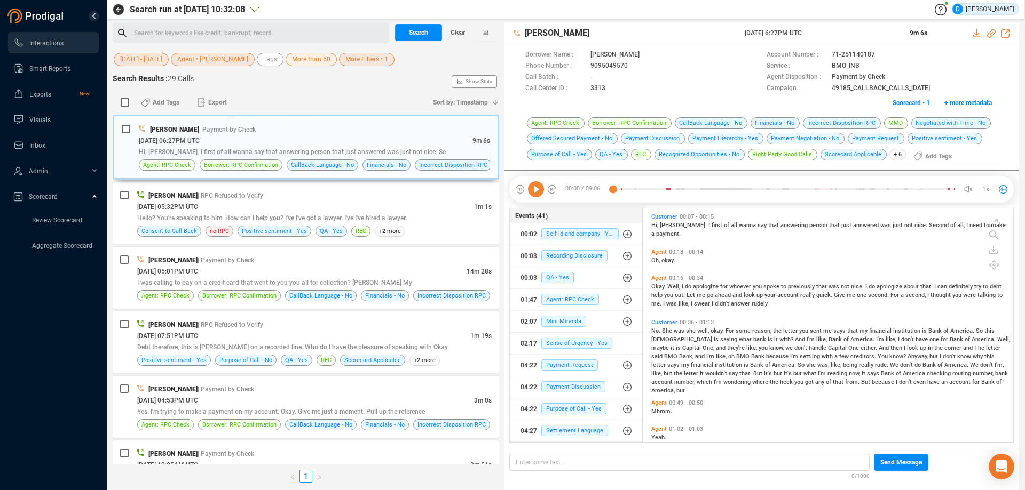
scroll to position [0, 0]
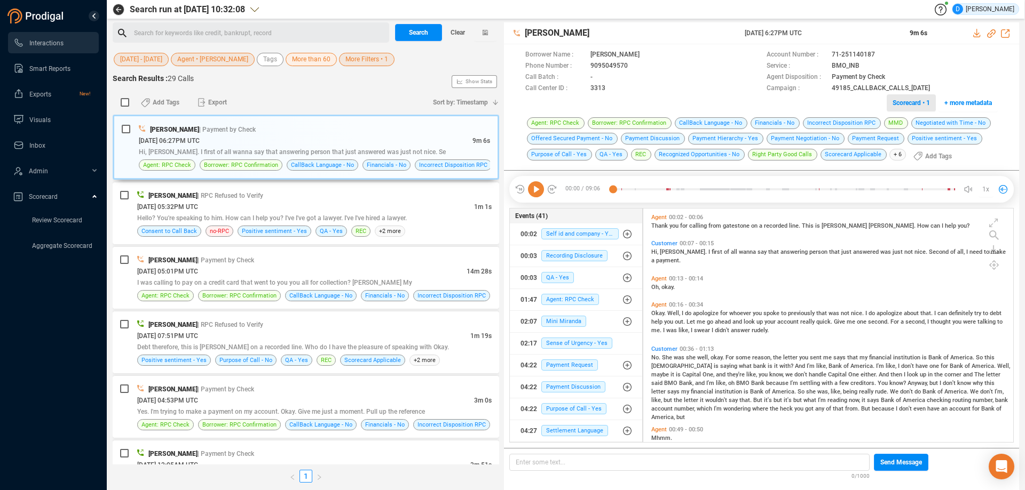
click at [907, 105] on span "Scorecard • 1" at bounding box center [910, 102] width 37 height 17
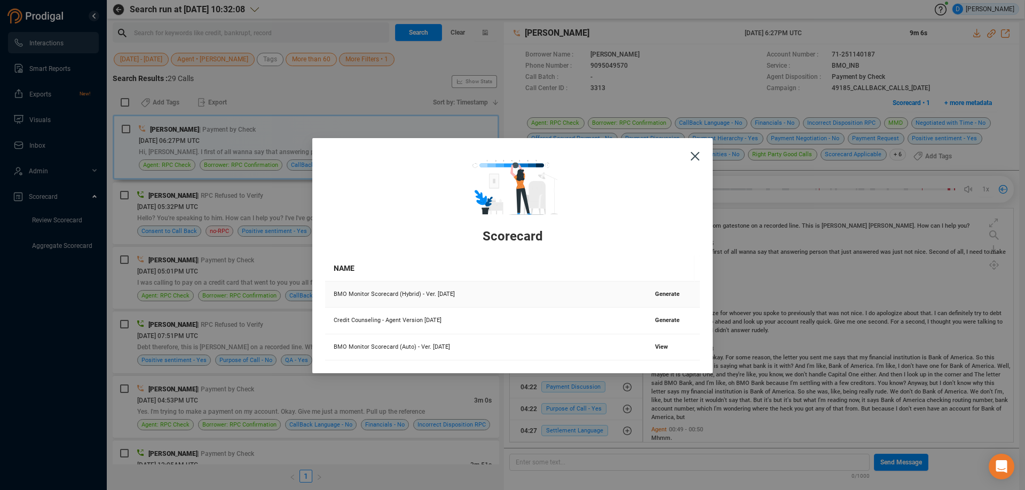
click at [667, 292] on span "Generate" at bounding box center [667, 294] width 25 height 7
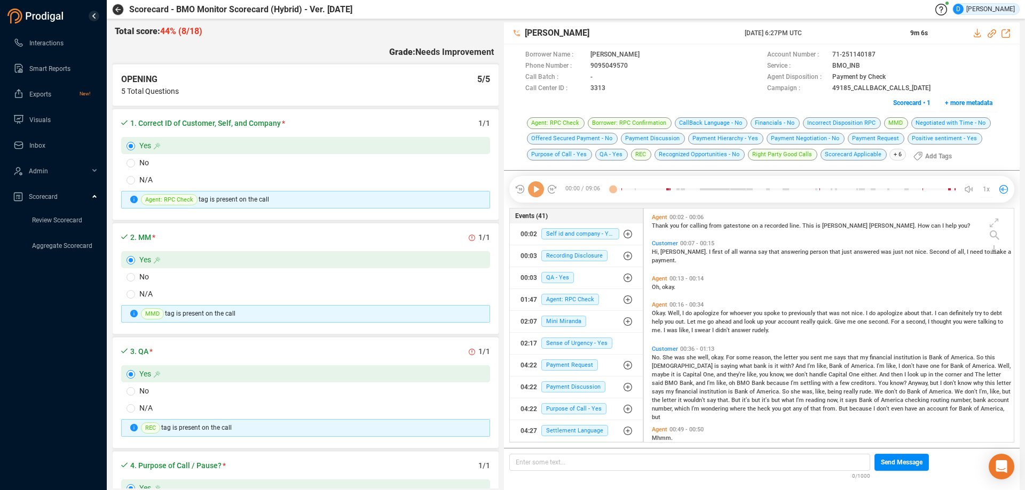
scroll to position [3, 6]
click at [537, 191] on icon at bounding box center [536, 189] width 16 height 16
click at [533, 191] on icon at bounding box center [536, 189] width 16 height 16
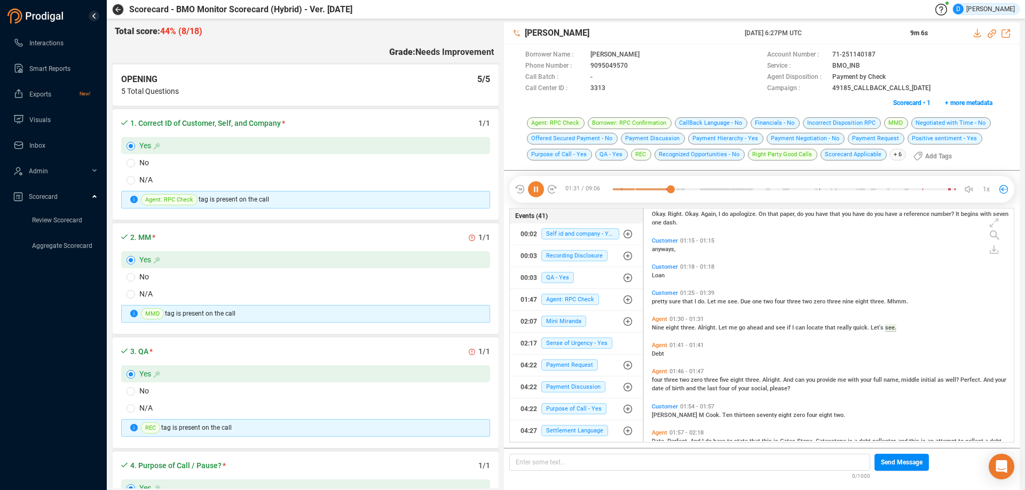
scroll to position [250, 0]
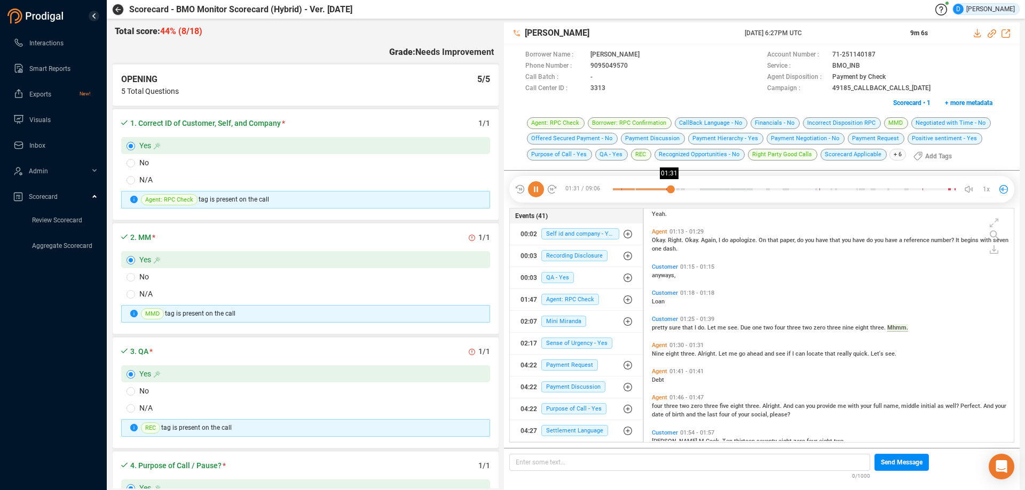
click at [670, 190] on div at bounding box center [784, 189] width 343 height 16
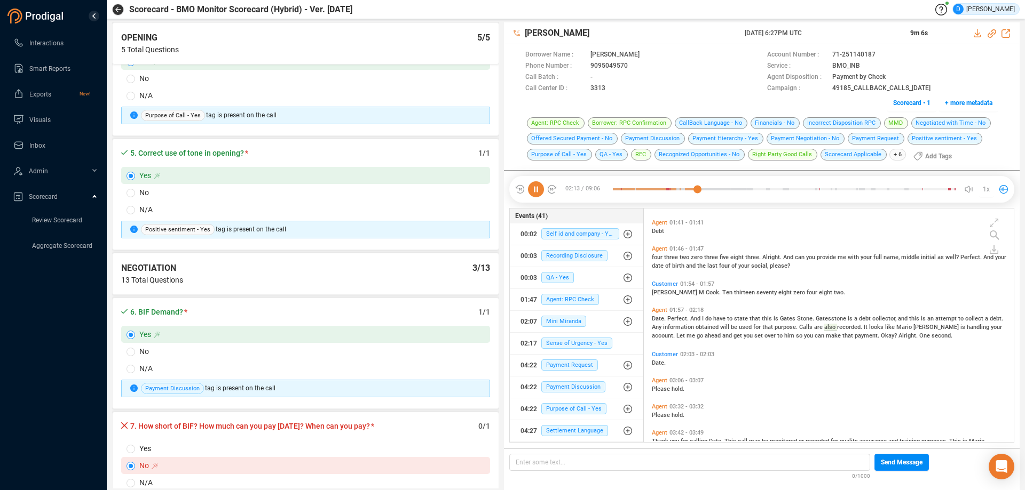
scroll to position [587, 0]
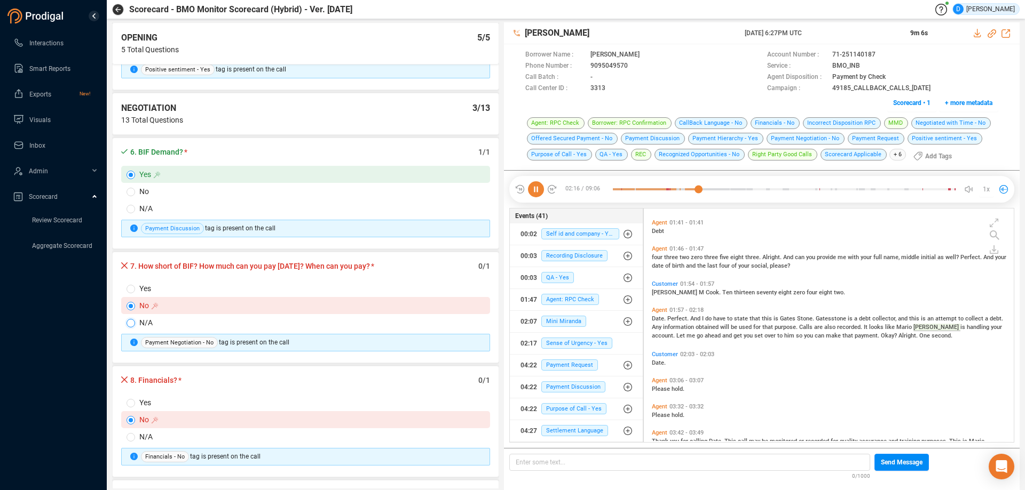
click at [133, 322] on input "N/A" at bounding box center [130, 323] width 9 height 9
radio input "true"
radio input "false"
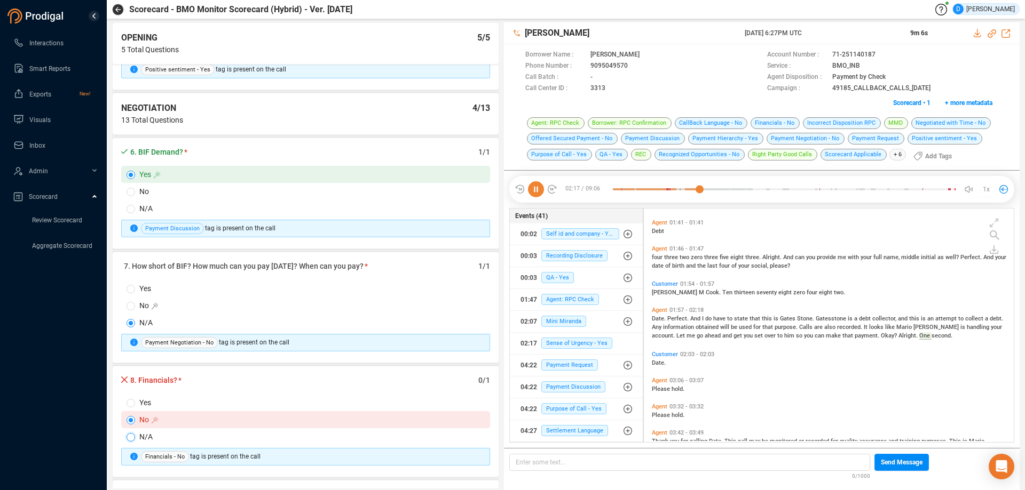
click at [126, 439] on input "N/A" at bounding box center [130, 437] width 9 height 9
radio input "true"
radio input "false"
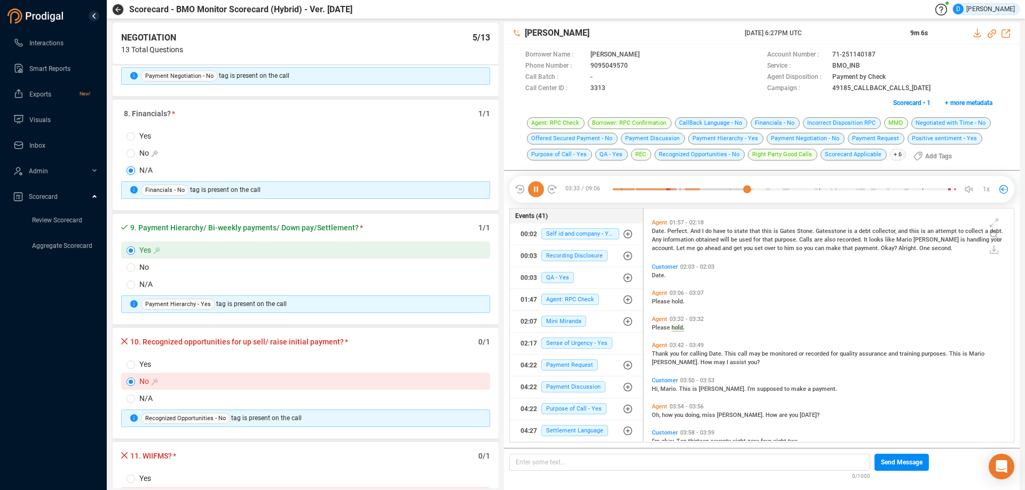
scroll to position [518, 0]
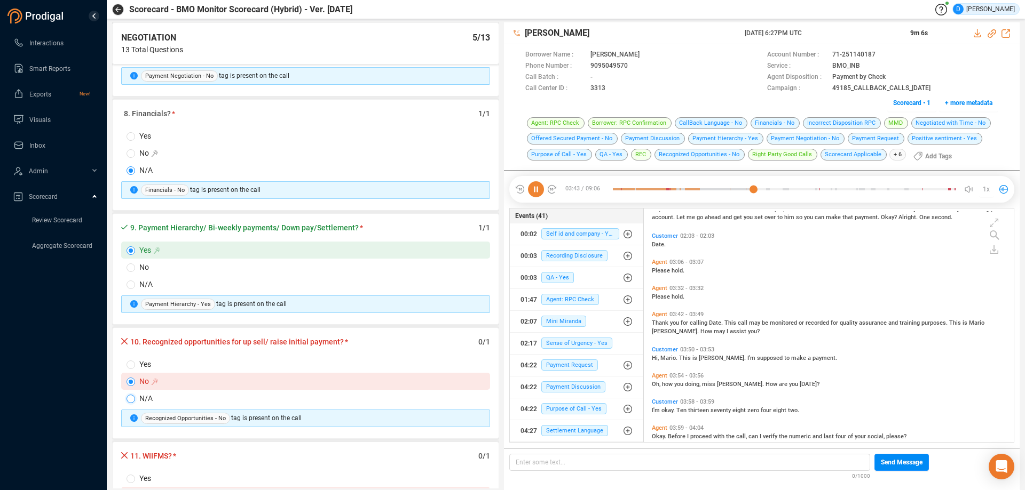
click at [131, 400] on input "N/A" at bounding box center [130, 399] width 9 height 9
radio input "true"
radio input "false"
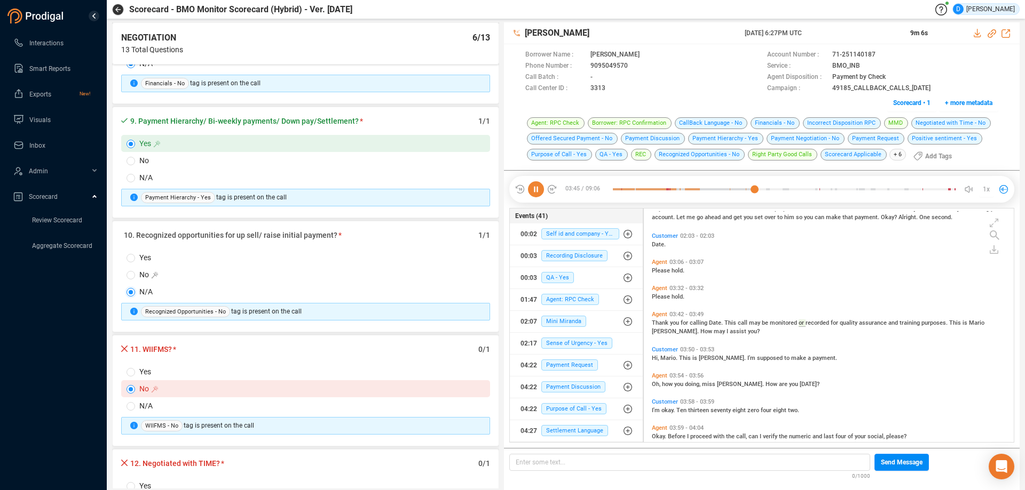
scroll to position [1067, 0]
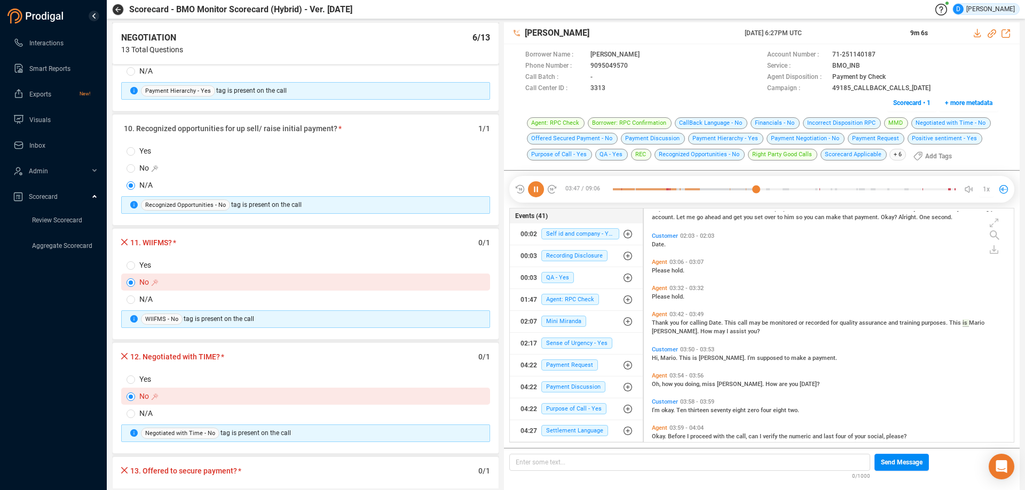
click at [135, 304] on span "N/A" at bounding box center [314, 300] width 358 height 12
click at [135, 304] on input "N/A" at bounding box center [130, 300] width 9 height 9
radio input "true"
radio input "false"
click at [130, 380] on input "Yes" at bounding box center [130, 380] width 9 height 9
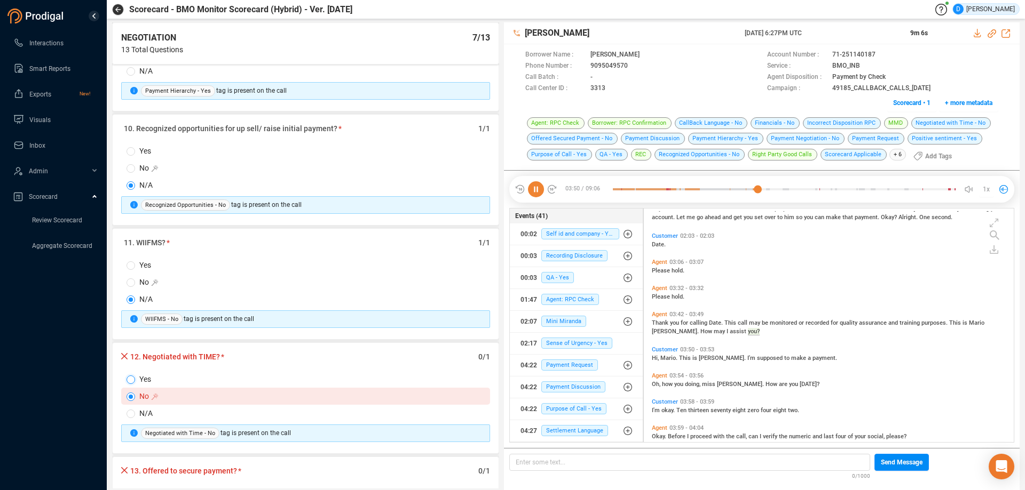
radio input "true"
radio input "false"
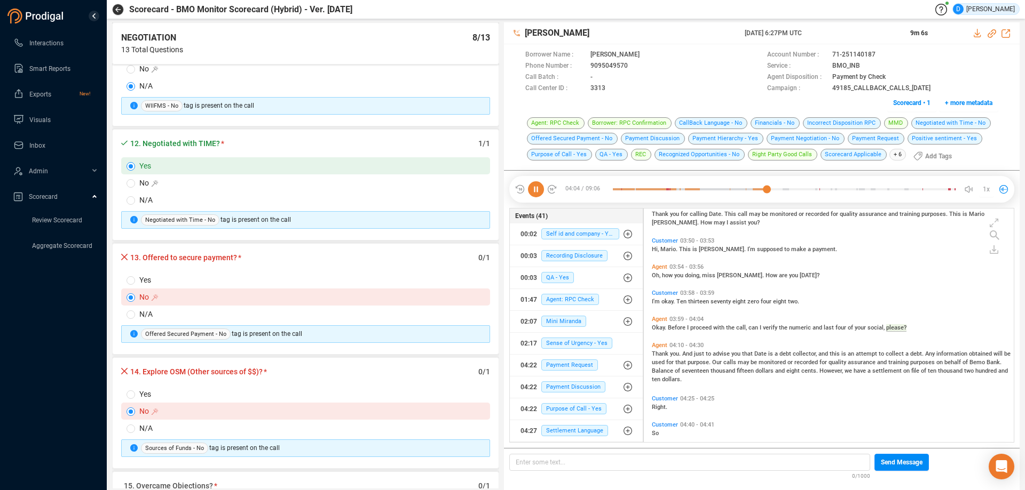
scroll to position [667, 0]
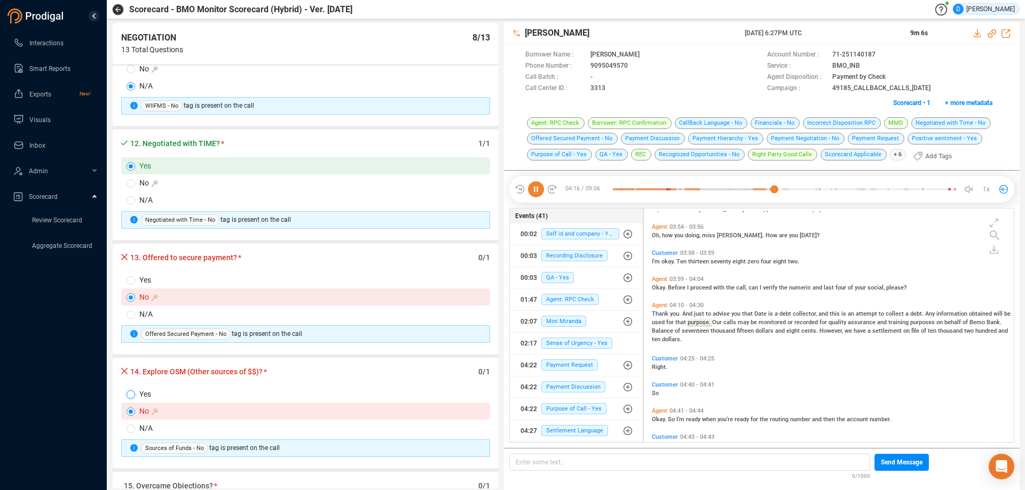
click at [129, 395] on input "Yes" at bounding box center [130, 395] width 9 height 9
radio input "true"
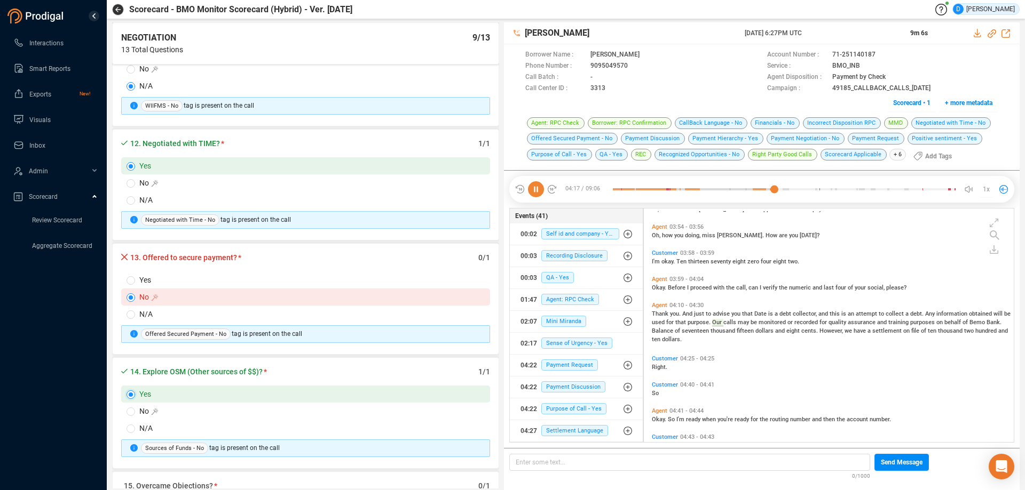
radio input "false"
click at [131, 283] on input "Yes" at bounding box center [130, 280] width 9 height 9
radio input "true"
radio input "false"
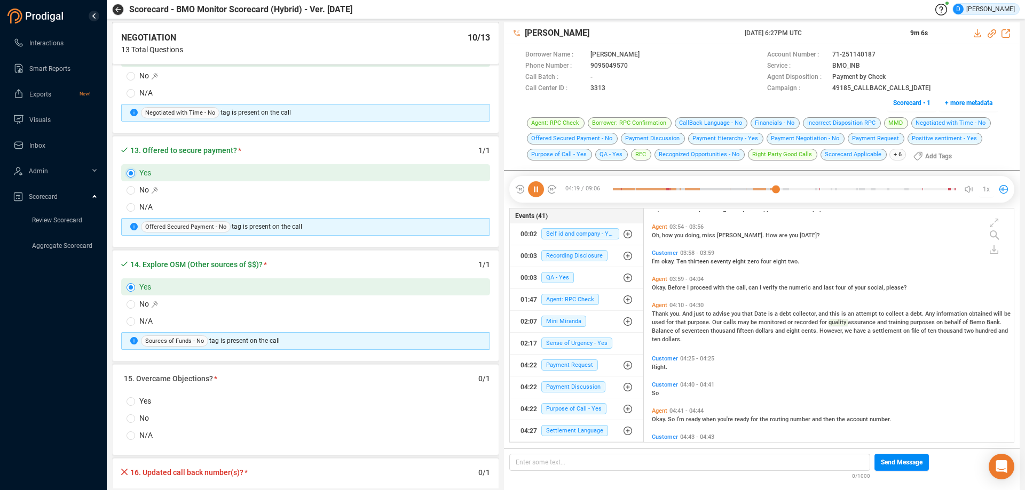
scroll to position [1494, 0]
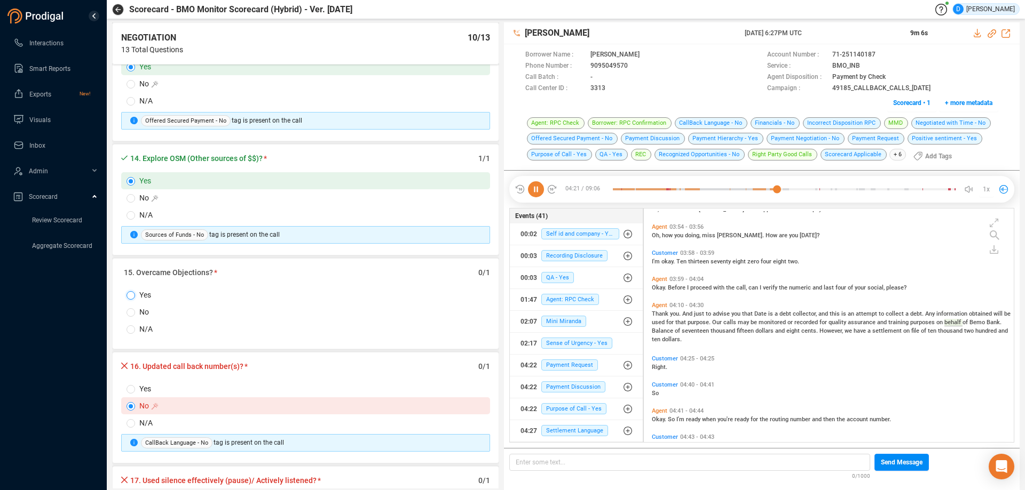
click at [132, 299] on input "Yes" at bounding box center [130, 295] width 9 height 9
radio input "true"
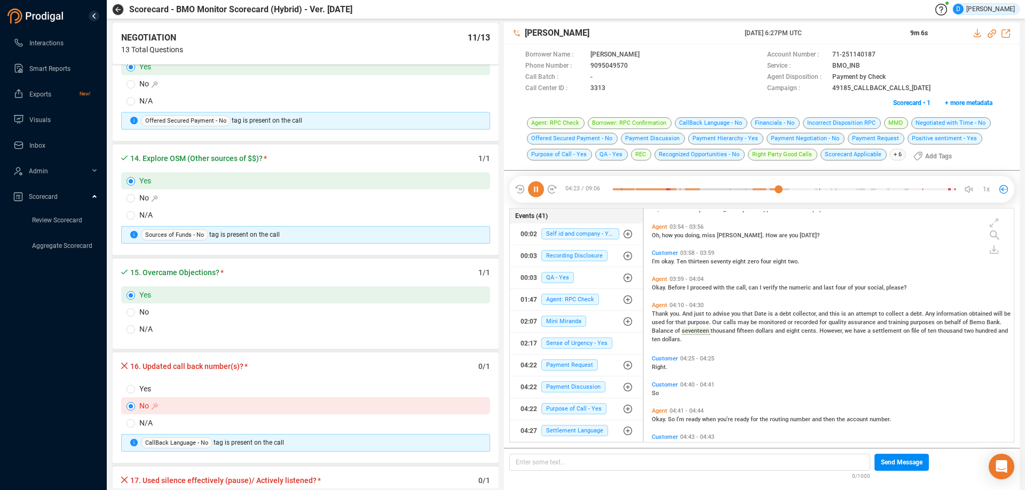
click at [136, 384] on span "Yes" at bounding box center [314, 389] width 358 height 12
click at [135, 385] on input "Yes" at bounding box center [130, 389] width 9 height 9
radio input "true"
radio input "false"
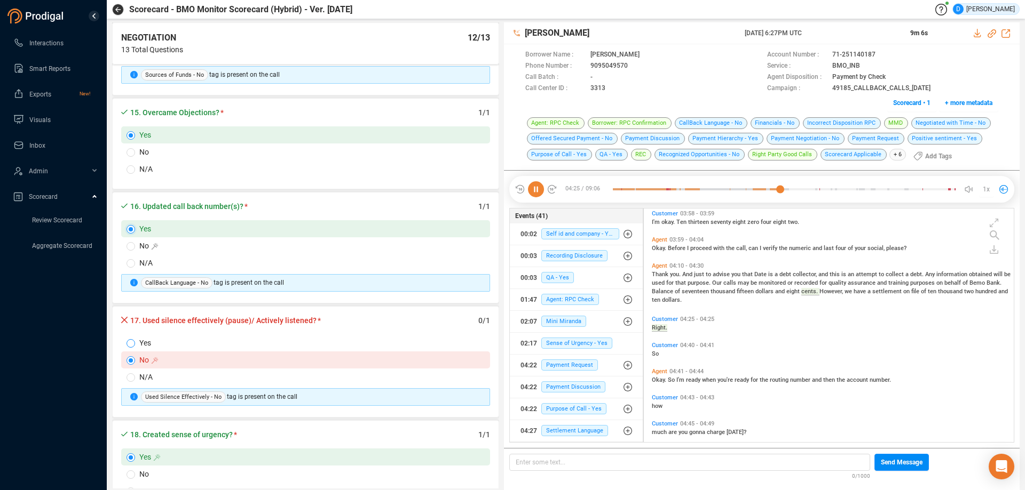
scroll to position [667, 0]
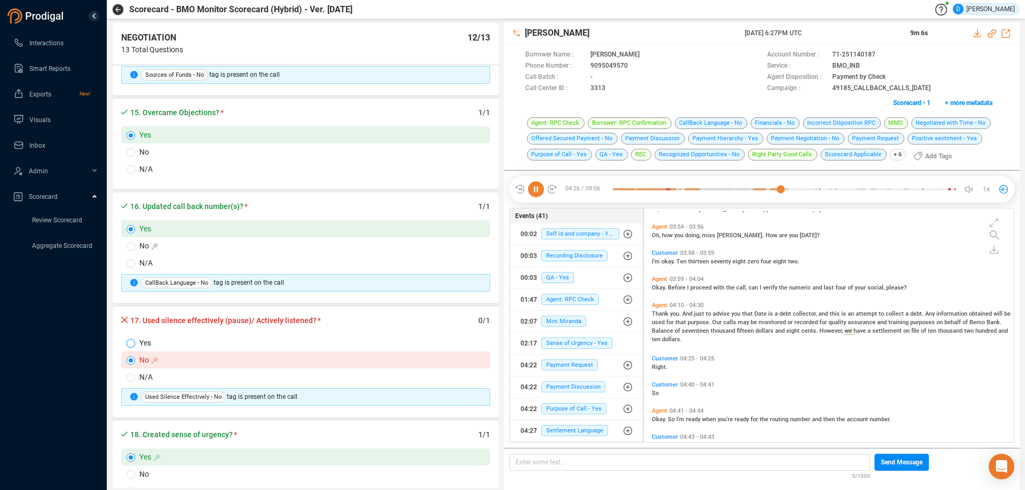
click at [127, 345] on input "Yes" at bounding box center [130, 343] width 9 height 9
radio input "true"
radio input "false"
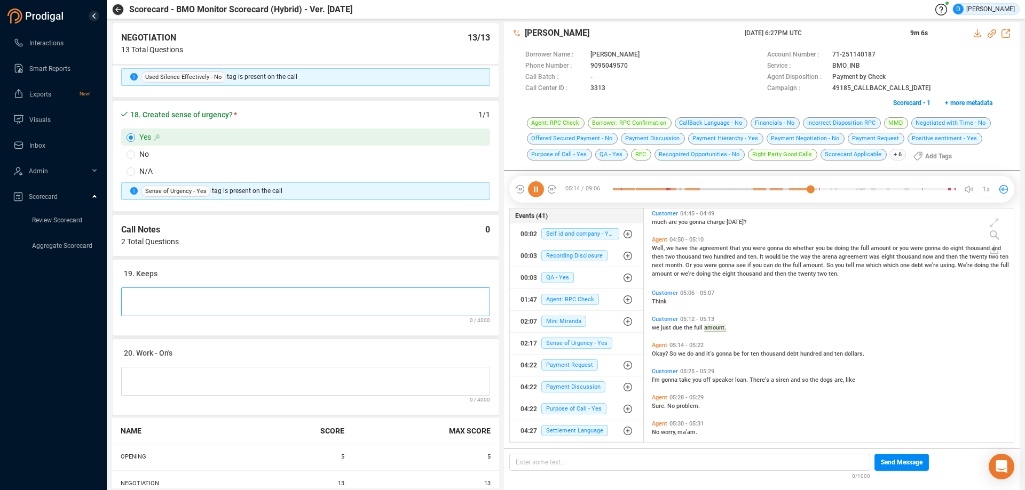
scroll to position [942, 0]
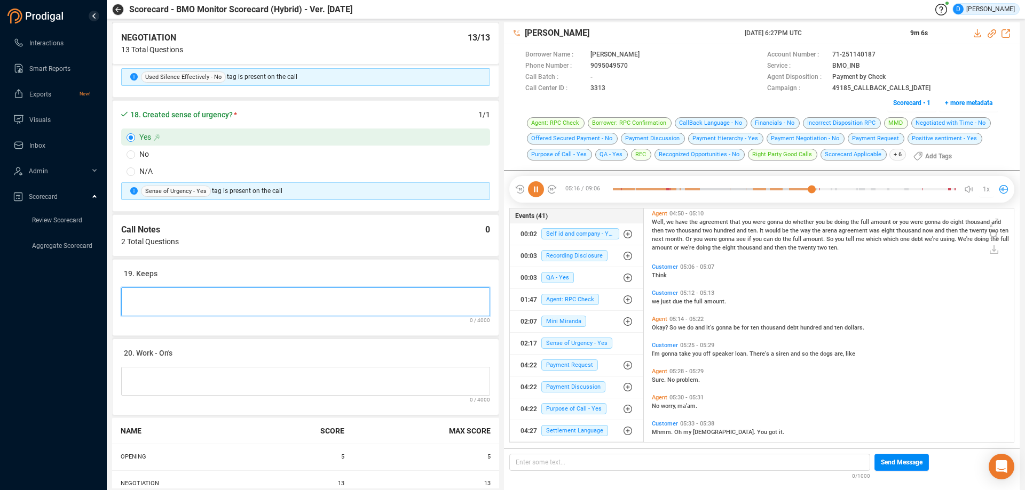
click at [153, 311] on Notes at bounding box center [305, 302] width 369 height 29
type Notes "G"
type Notes "Go"
type Notes "Goo"
type Notes "Good"
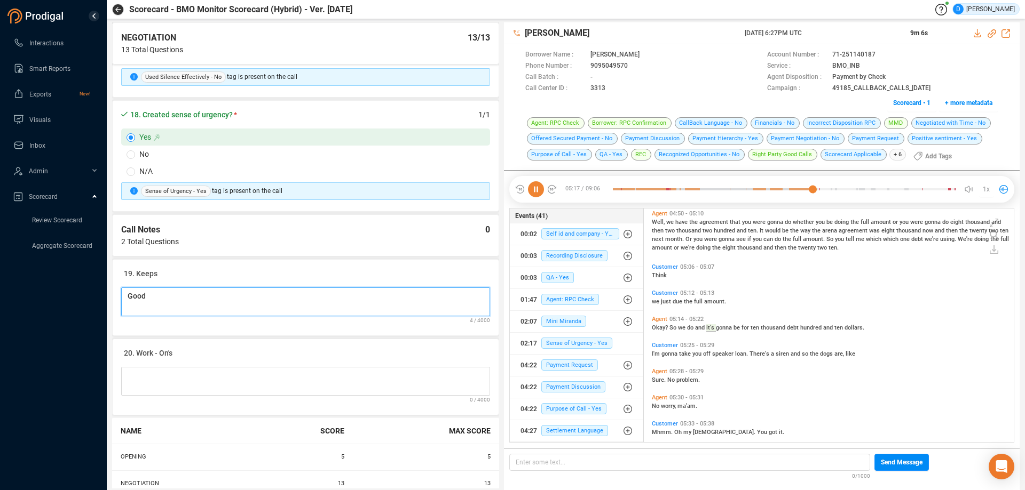
type Notes "Good"
type Notes "Good j"
type Notes "Good jo"
type Notes "Good job"
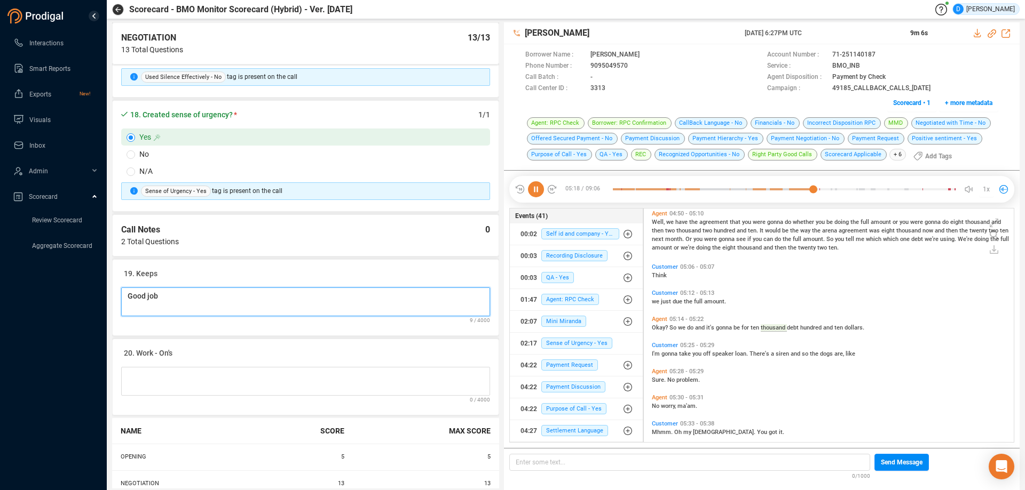
type Notes "Good job i"
type Notes "Good job in"
type Notes "Good job in s"
type Notes "Good job in se"
type Notes "Good job in sec"
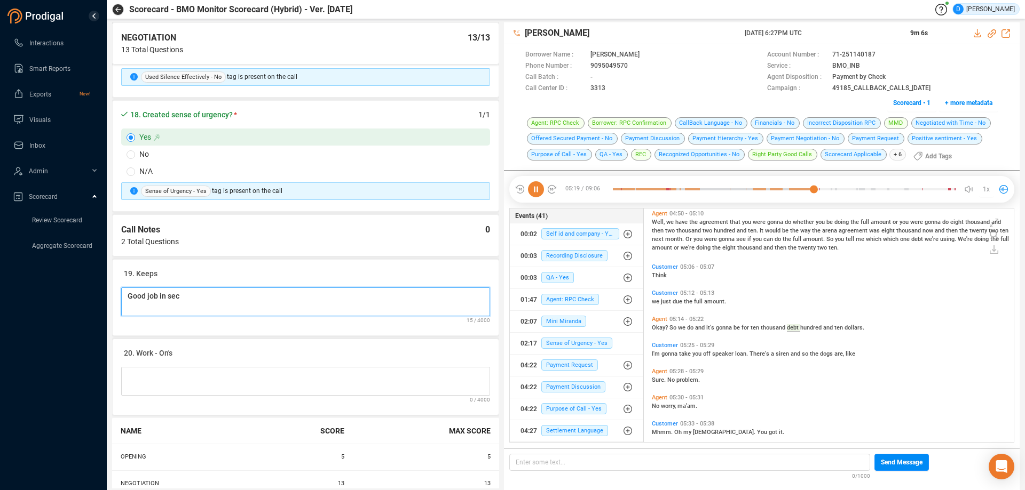
type Notes "Good job in secu"
type Notes "Good job in secur"
type Notes "Good job in securi"
type Notes "Good job in securin"
type Notes "Good job in securing"
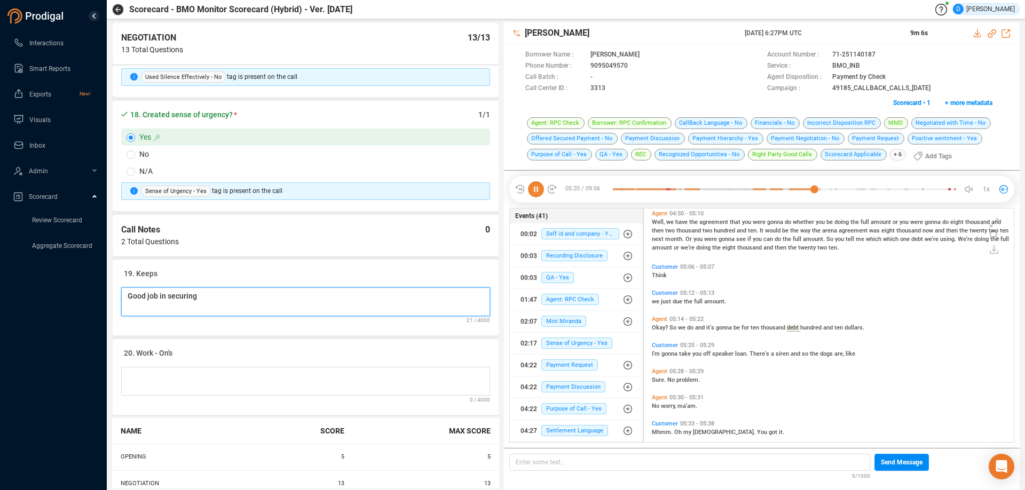
type Notes "Good job in securing t"
type Notes "Good job in securing th"
type Notes "Good job in securing the"
type Notes "Good job in securing the S"
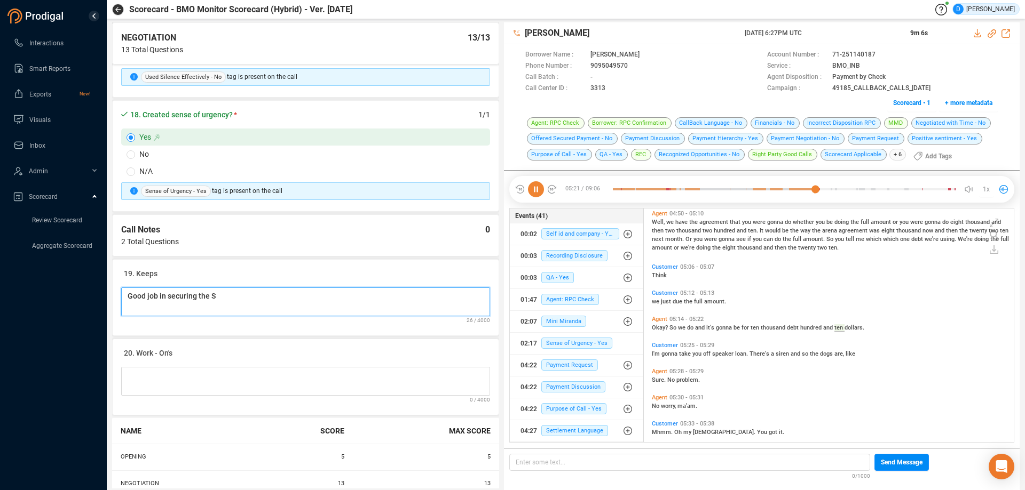
type Notes "Good job in securing the SI"
type Notes "Good job in securing the SIF"
type Notes "Good job in securing the SIF oi"
type Notes "Good job in securing the SIF oin"
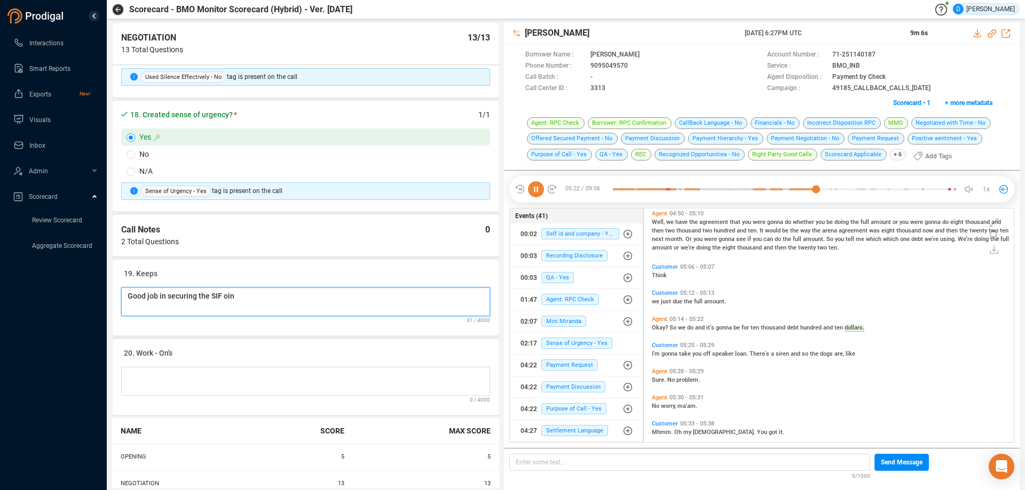
type Notes "Good job in securing the SIF oin"
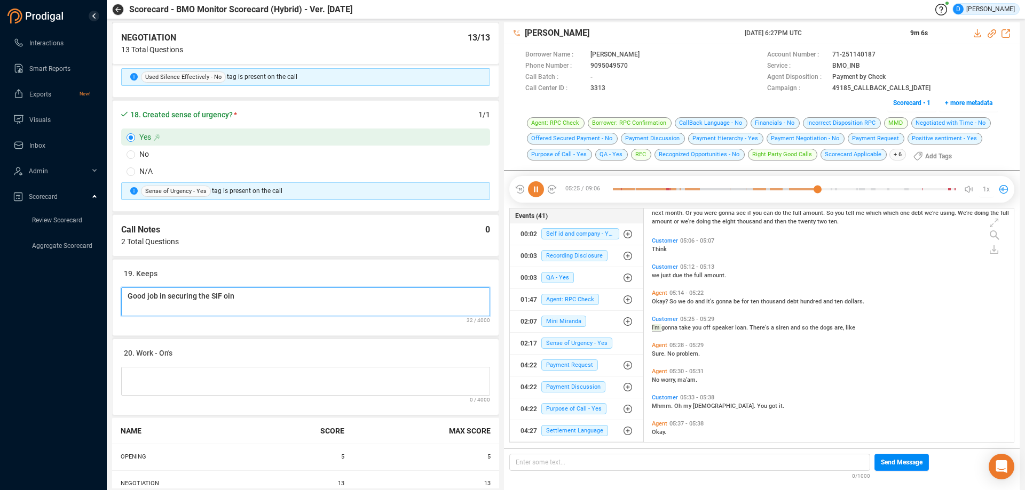
type Notes "Good job in securing the SIF oi"
type Notes "Good job in securing the SIF o"
type Notes "Good job in securing the SIF"
type Notes "Good job in securing the SIF o"
type Notes "Good job in securing the SIF on"
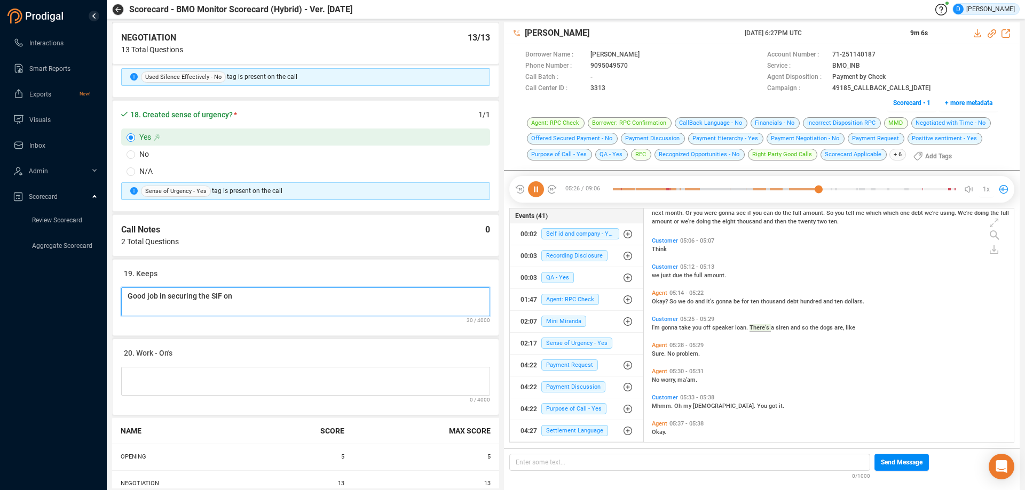
type Notes "Good job in securing the SIF on"
type Notes "Good job in securing the SIF on t"
type Notes "Good job in securing the SIF on th"
type Notes "Good job in securing the SIF on the"
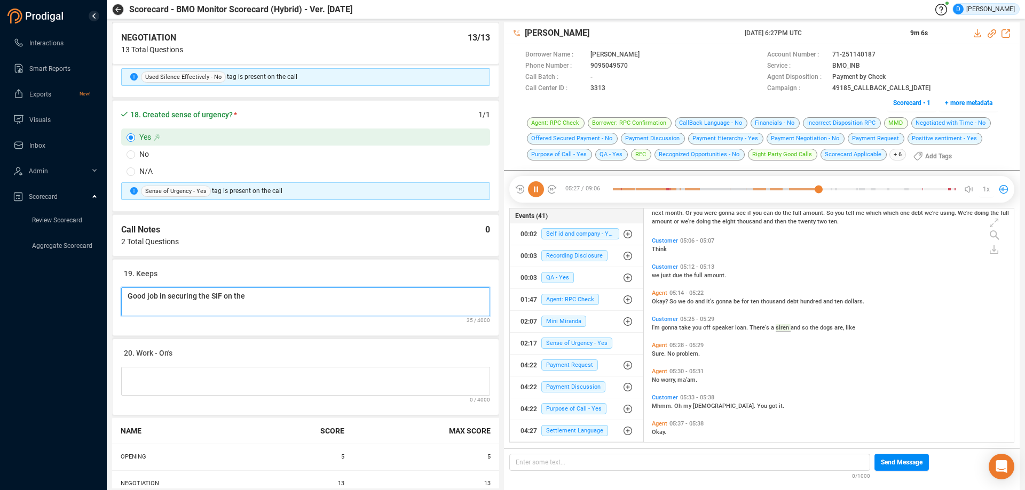
type Notes "Good job in securing the SIF on the a"
type Notes "Good job in securing the SIF on the ac"
type Notes "Good job in securing the SIF on the acc"
type Notes "Good job in securing the SIF on the acco"
type Notes "Good job in securing the SIF on the accoi"
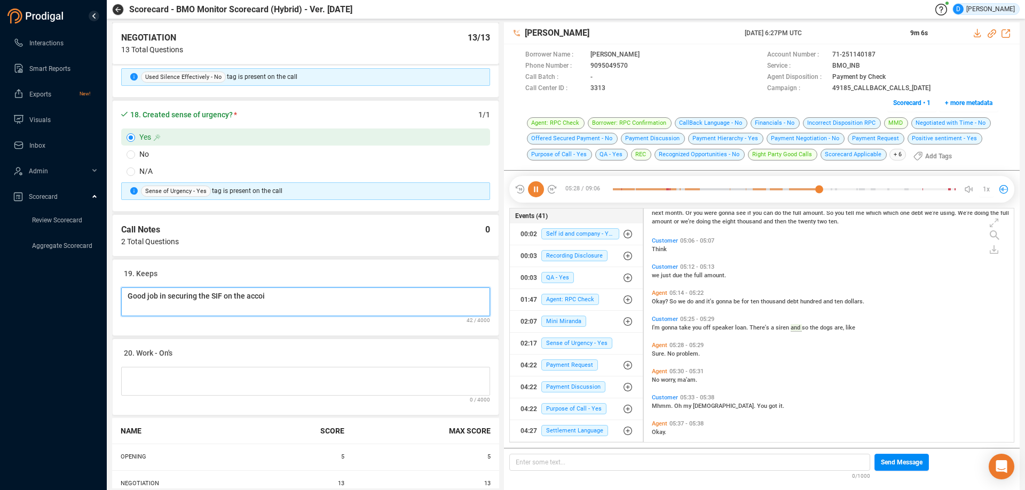
type Notes "Good job in securing the SIF on the accoin"
type Notes "Good job in securing the SIF on the accoint"
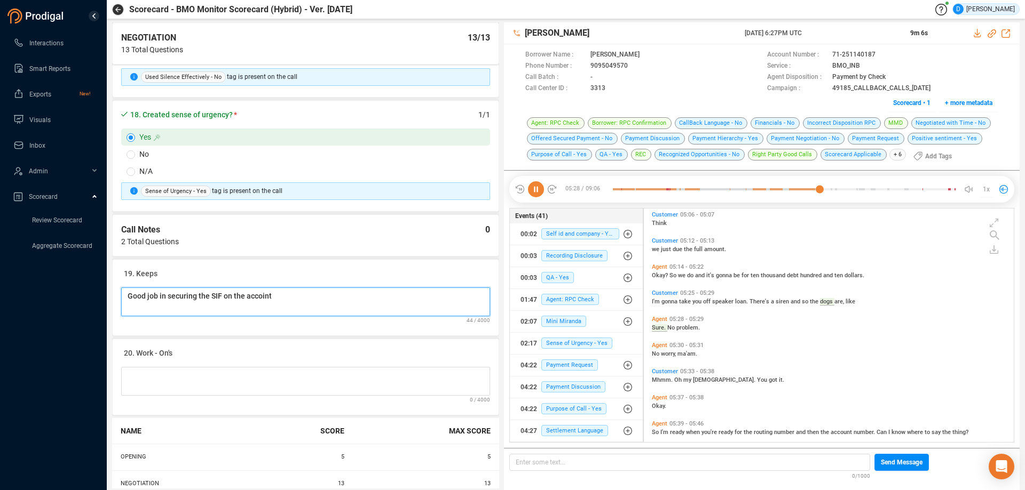
type Notes "Good job in securing the SIF on the accoint"
type Notes "Good job in securing the SIF on the accoin"
type Notes "Good job in securing the SIF on the accoi"
type Notes "Good job in securing the SIF on the acco"
type Notes "Good job in securing the SIF on the acc"
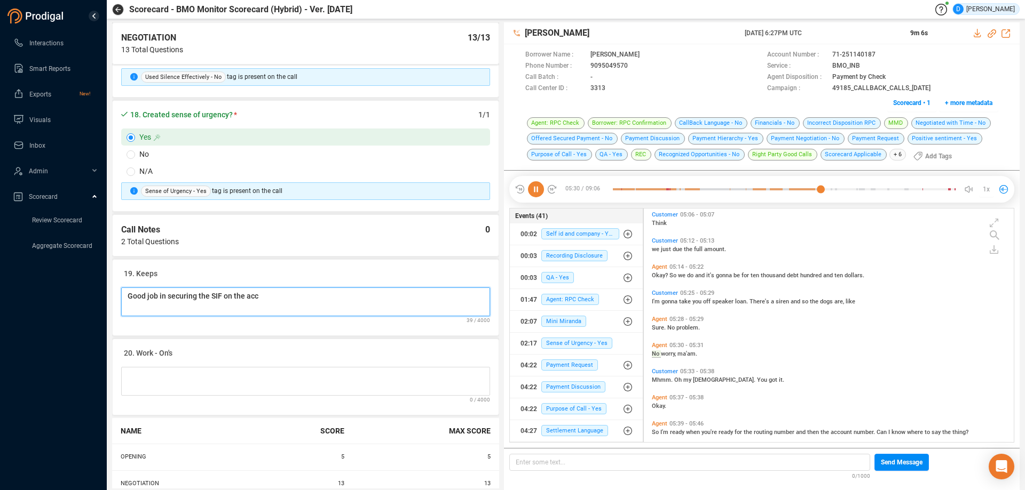
scroll to position [1021, 0]
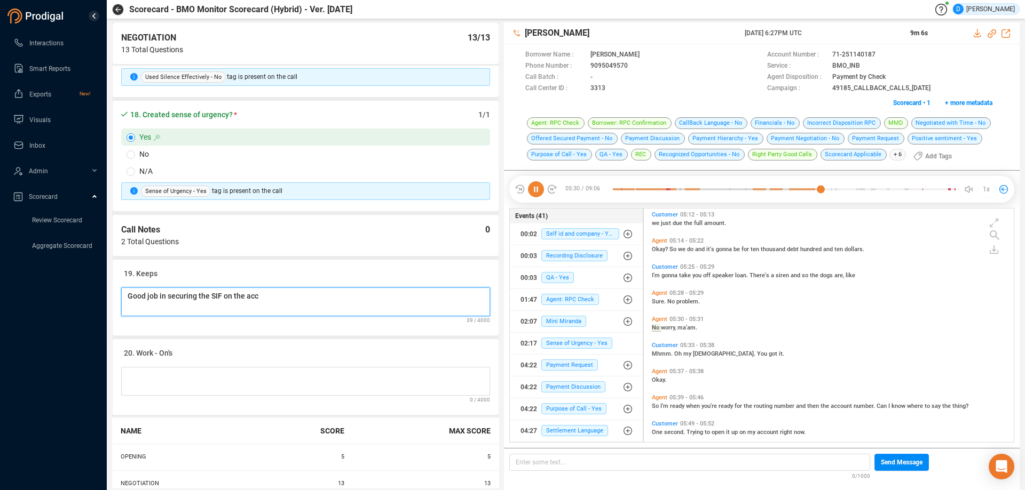
type Notes "Good job in securing the SIF on the acco"
type Notes "Good job in securing the SIF on the accou"
type Notes "Good job in securing the SIF on the accoun"
type Notes "Good job in securing the SIF on the account"
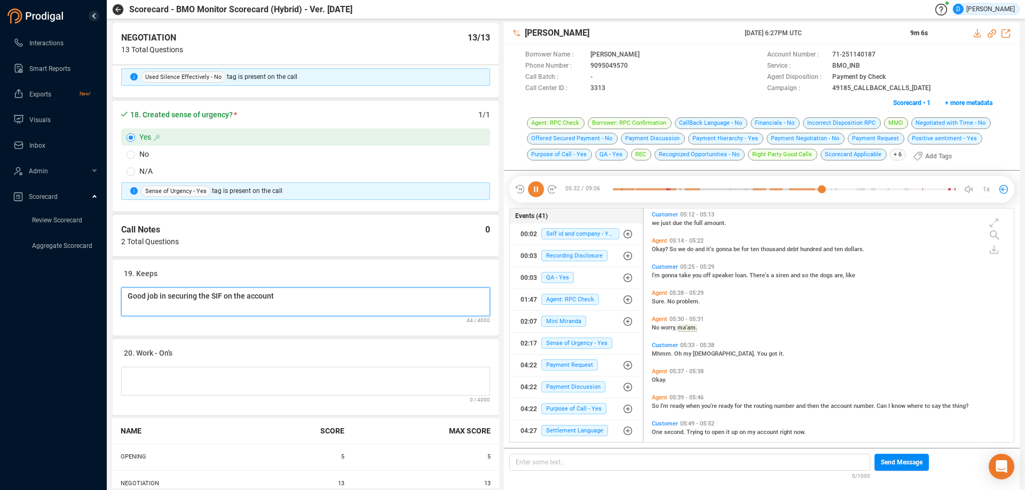
type Notes "Good job in securing the SIF on the account"
type Notes "Good job in securing the SIF on the account."
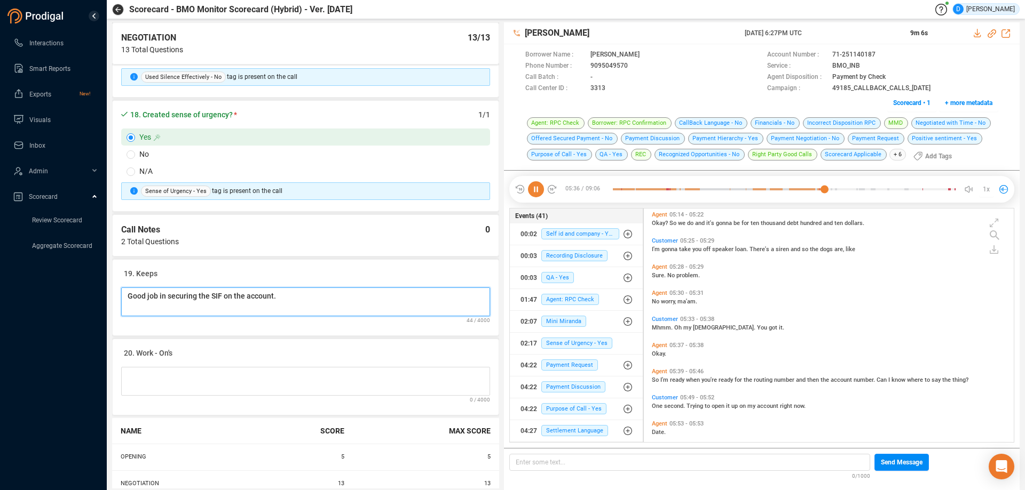
type Notes "Good job in securing the SIF on the account."
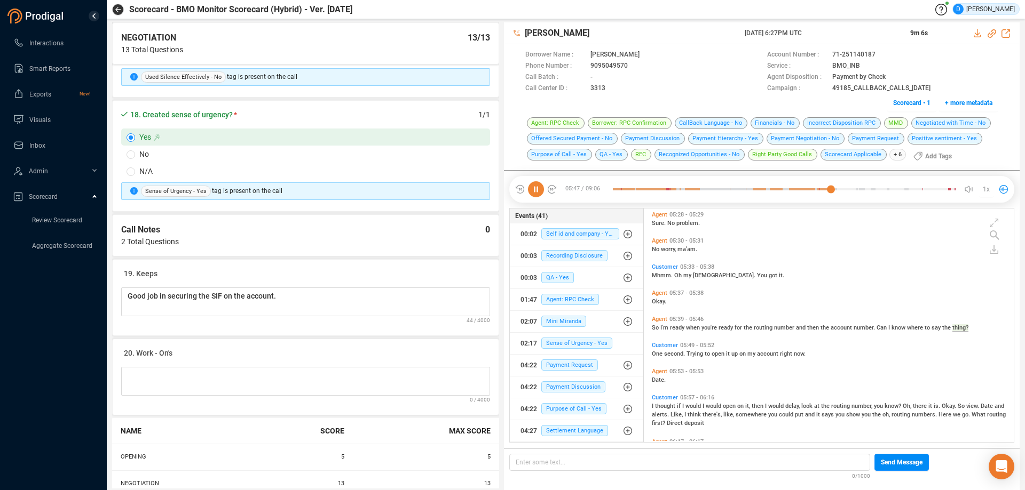
scroll to position [1125, 0]
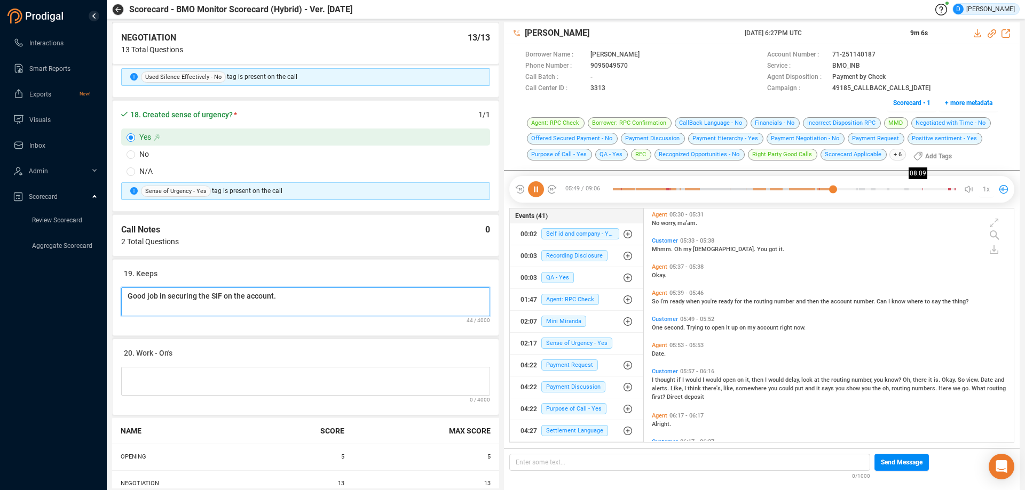
click at [920, 192] on div at bounding box center [784, 189] width 343 height 16
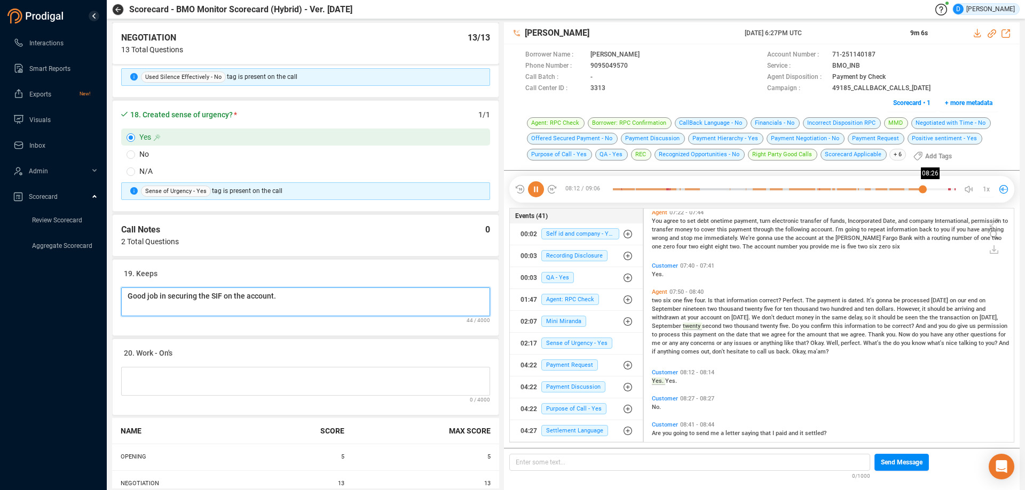
scroll to position [1636, 0]
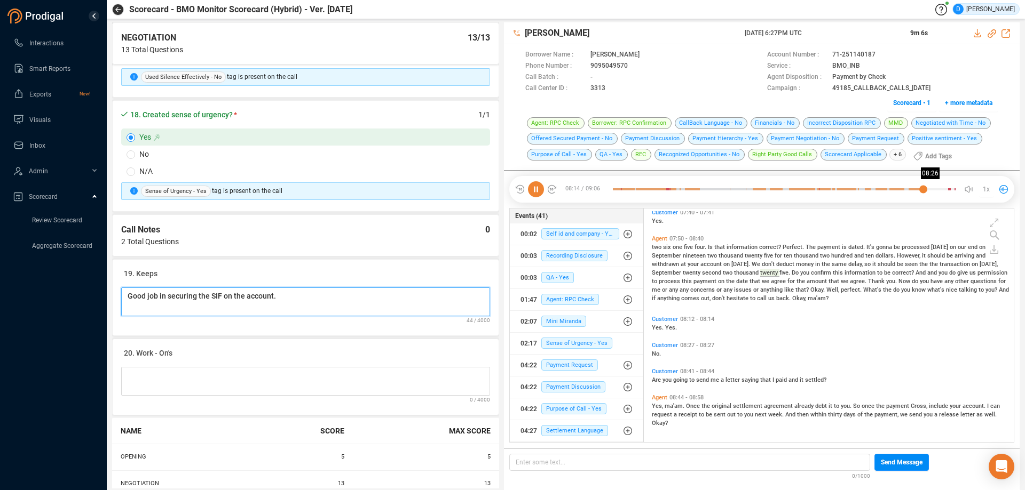
click at [931, 190] on div at bounding box center [784, 189] width 343 height 16
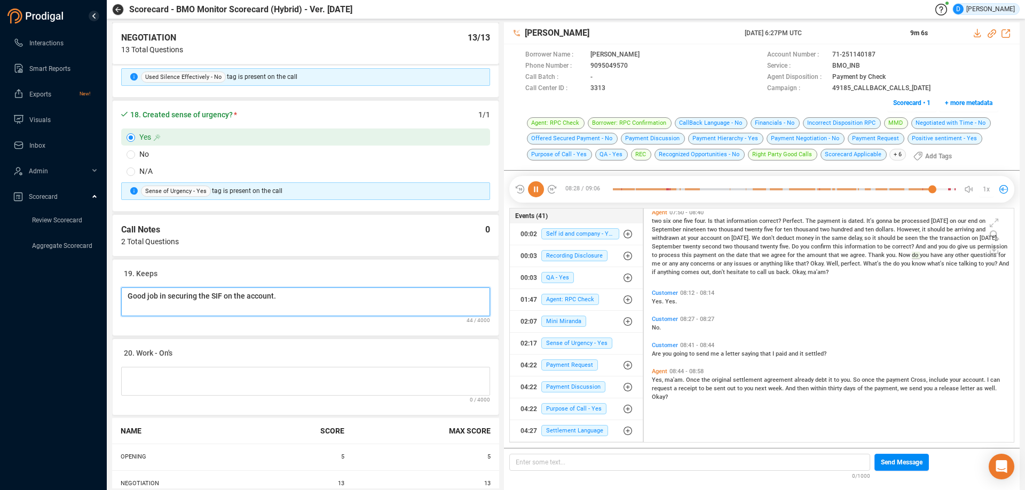
scroll to position [1582, 0]
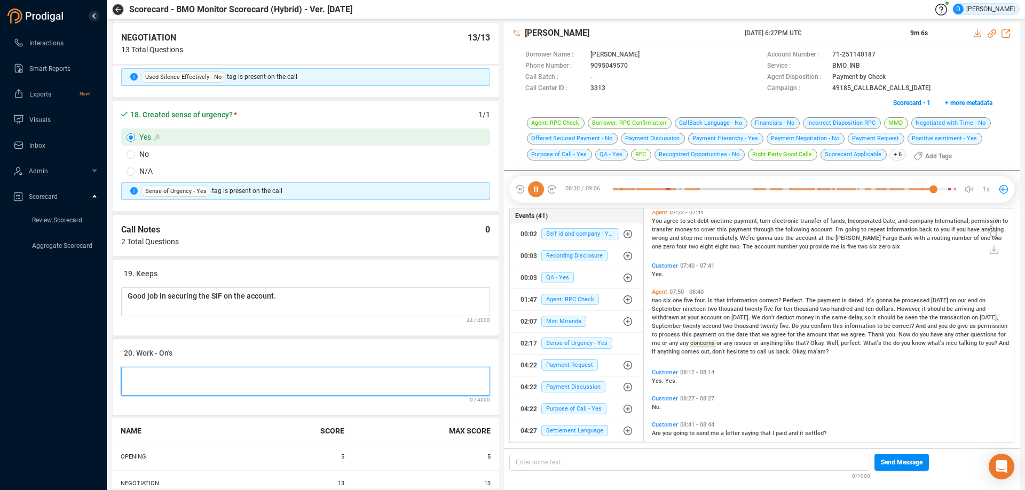
click at [168, 377] on Notes at bounding box center [305, 381] width 369 height 29
type Notes "a"
type Notes "A"
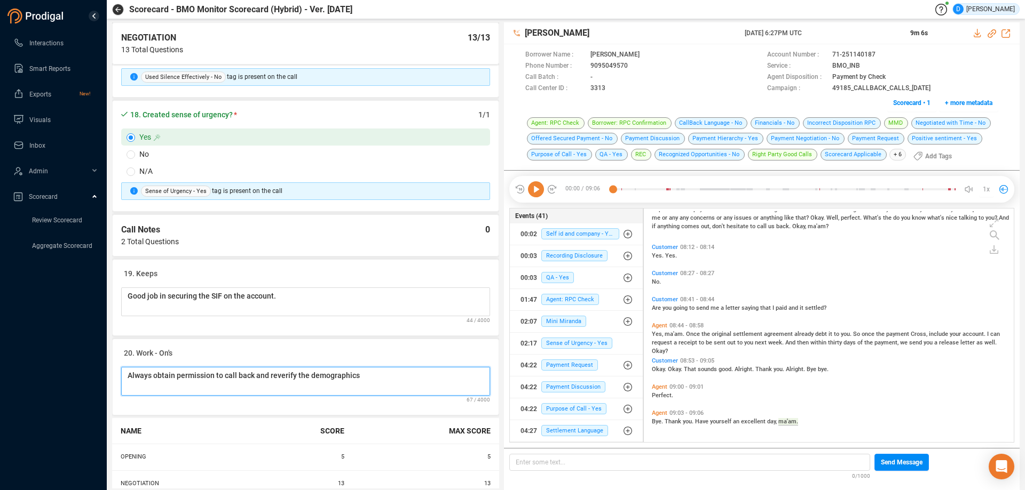
scroll to position [2085, 0]
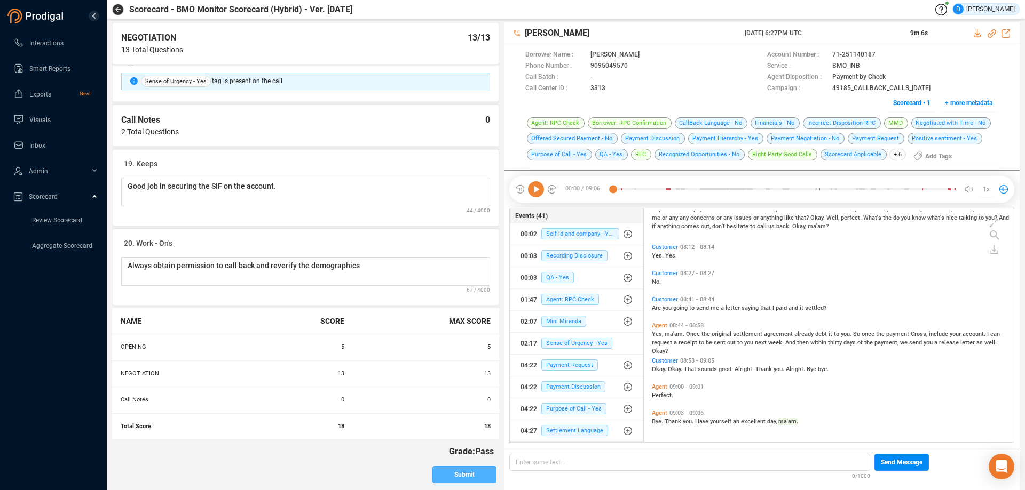
click at [459, 474] on span "Submit" at bounding box center [464, 474] width 20 height 17
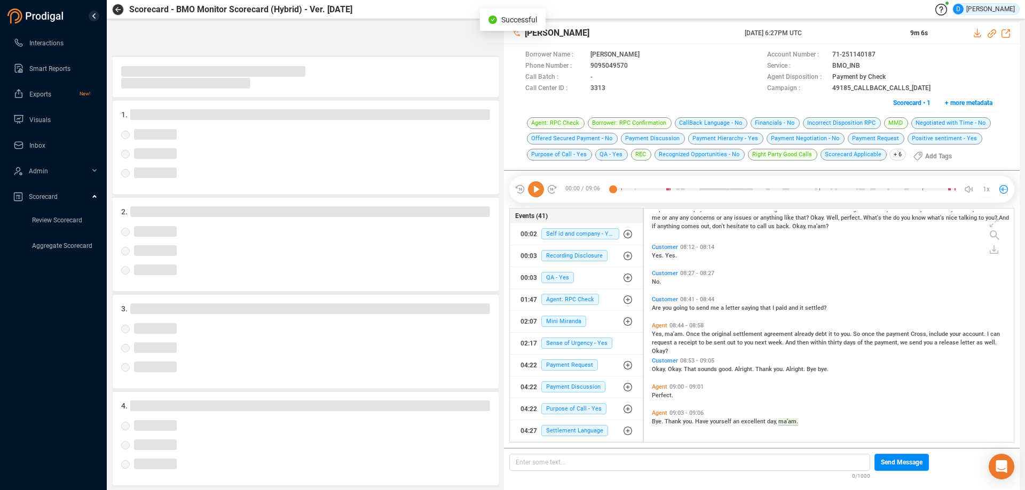
scroll to position [7, 0]
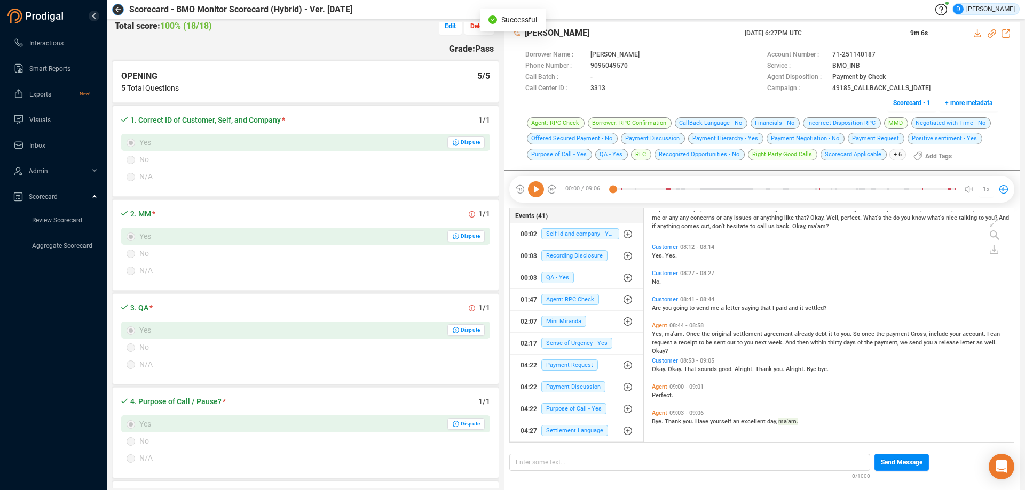
click at [118, 12] on icon "button" at bounding box center [117, 9] width 5 height 5
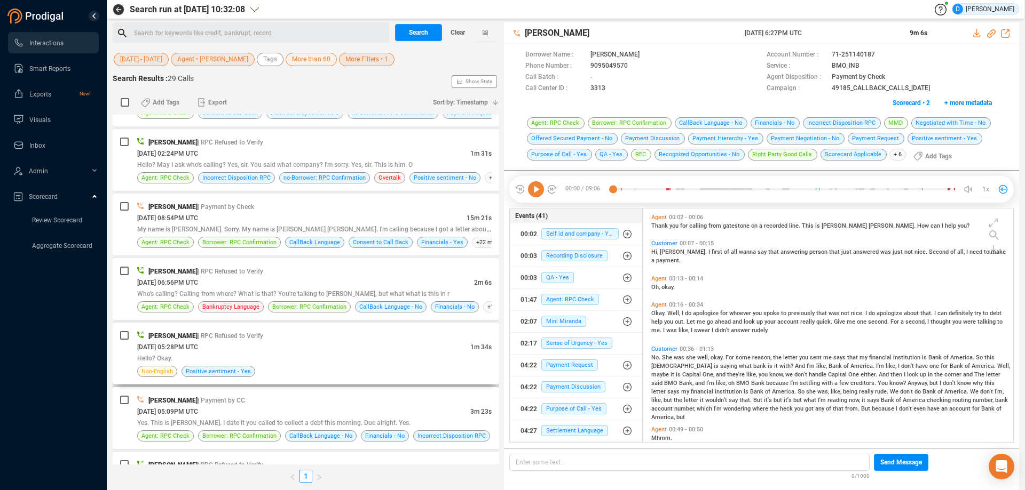
scroll to position [747, 0]
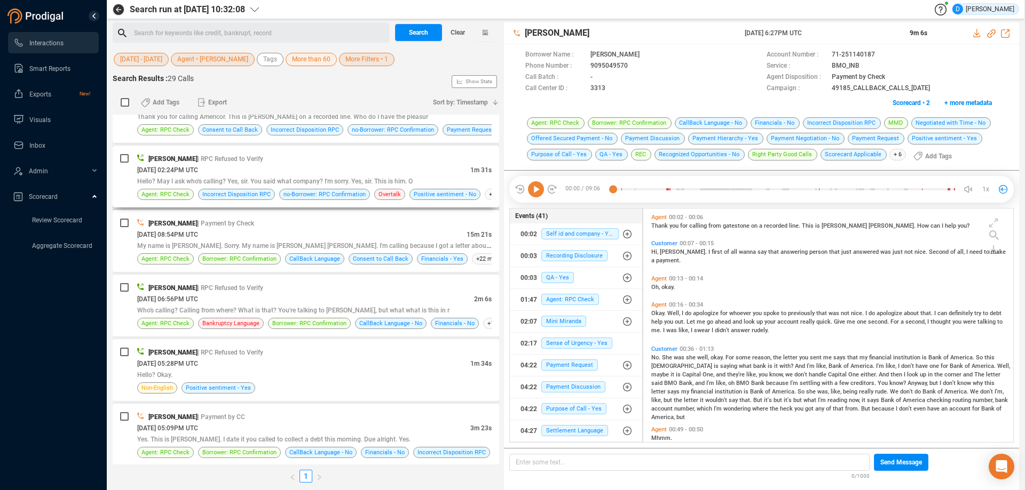
click at [321, 172] on div "[DATE] 02:24PM UTC" at bounding box center [303, 169] width 333 height 11
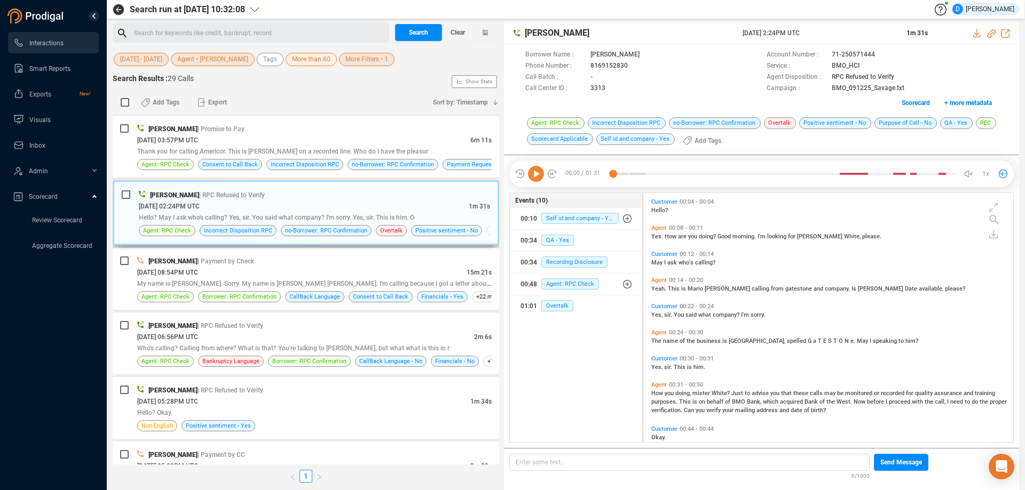
scroll to position [691, 0]
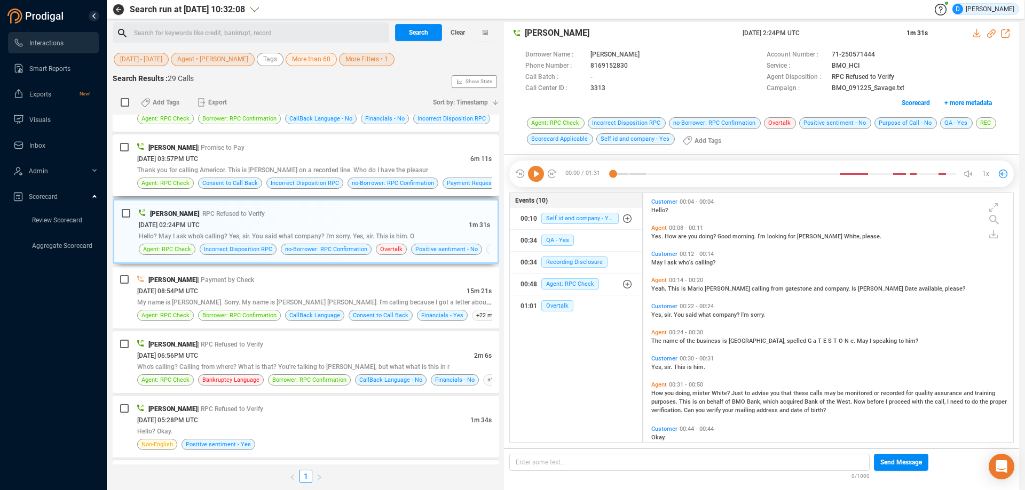
click at [290, 158] on div "[DATE] 03:57PM UTC" at bounding box center [303, 158] width 333 height 11
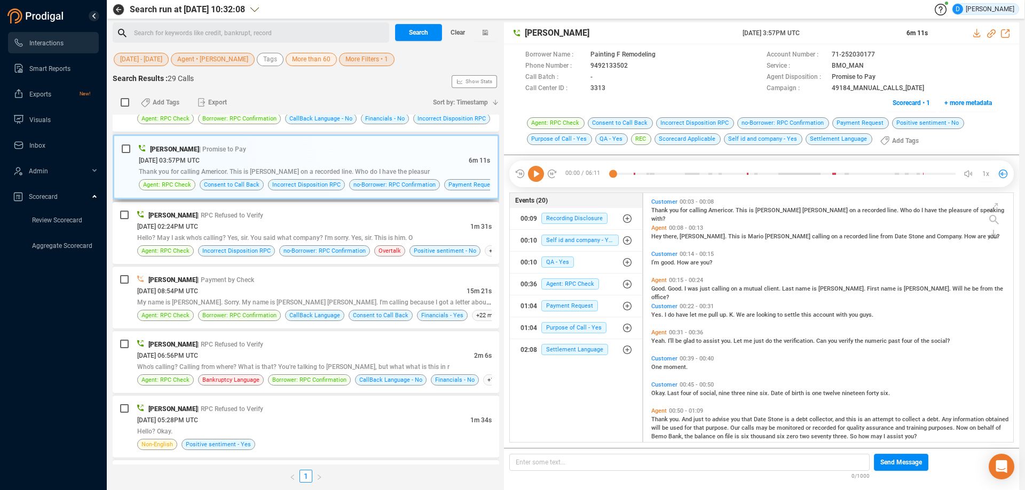
scroll to position [637, 0]
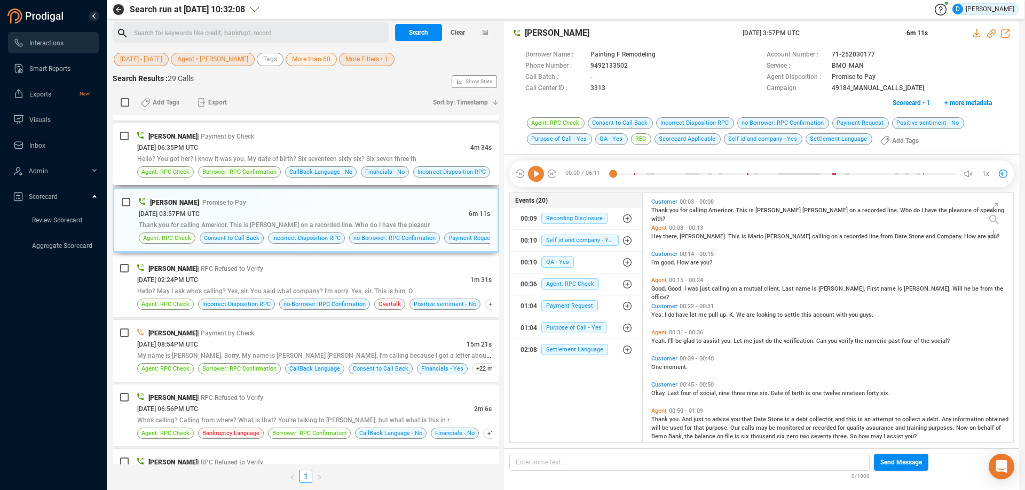
click at [288, 152] on div "[DATE] 06:35PM UTC" at bounding box center [303, 147] width 333 height 11
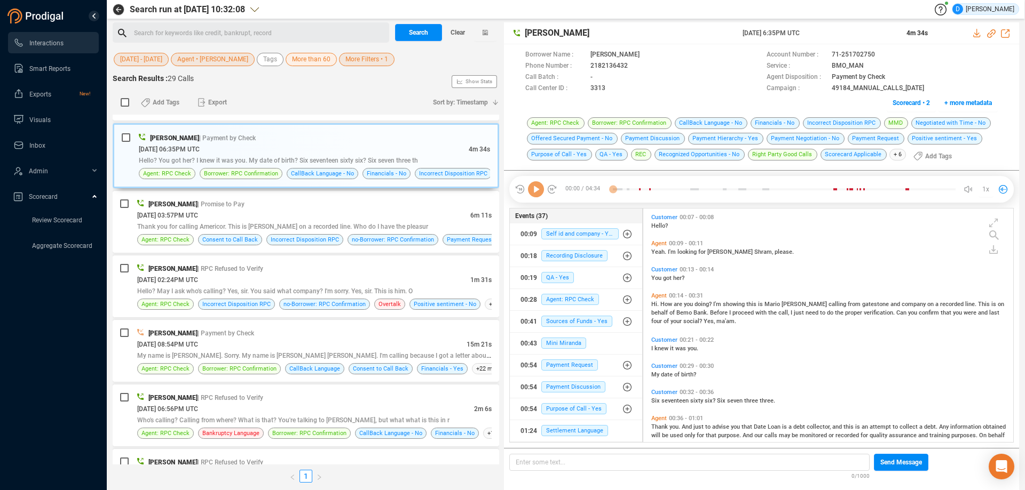
scroll to position [231, 364]
click at [916, 101] on span "Scorecard • 2" at bounding box center [910, 102] width 37 height 17
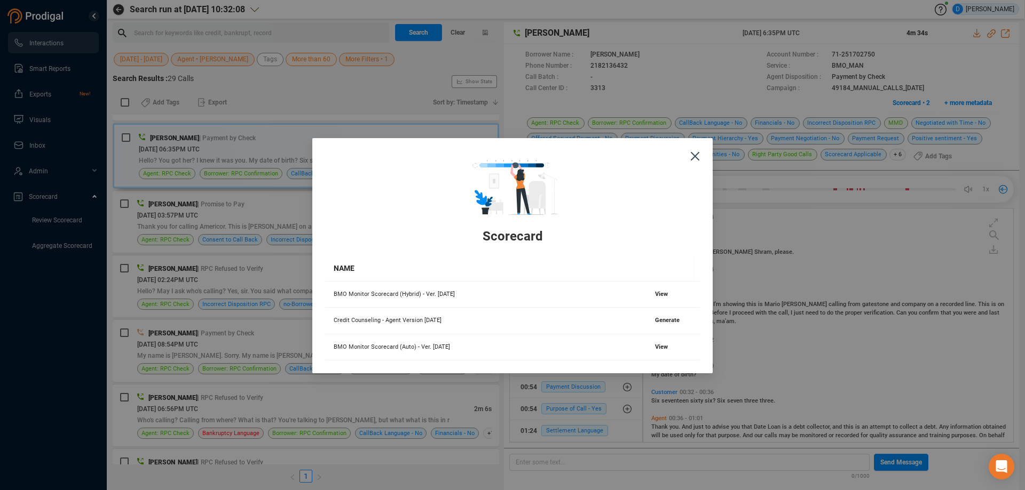
click at [697, 157] on span "Close" at bounding box center [694, 155] width 35 height 35
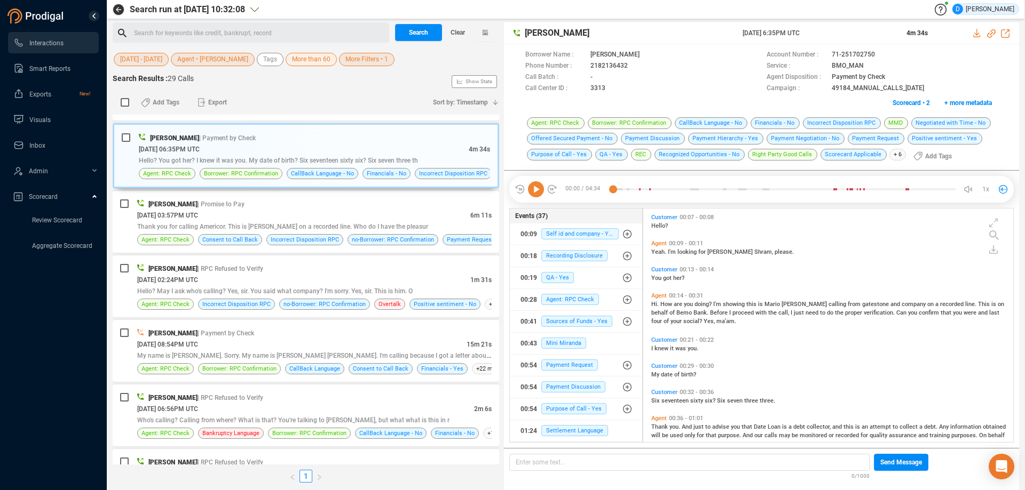
click at [51, 221] on link "Review Scorecard" at bounding box center [57, 220] width 50 height 9
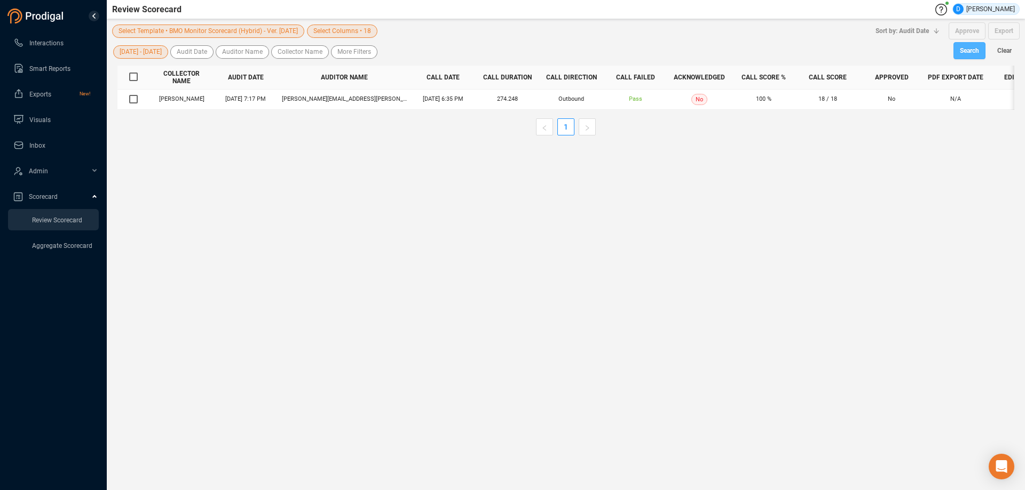
click at [970, 54] on span "Search" at bounding box center [968, 50] width 19 height 17
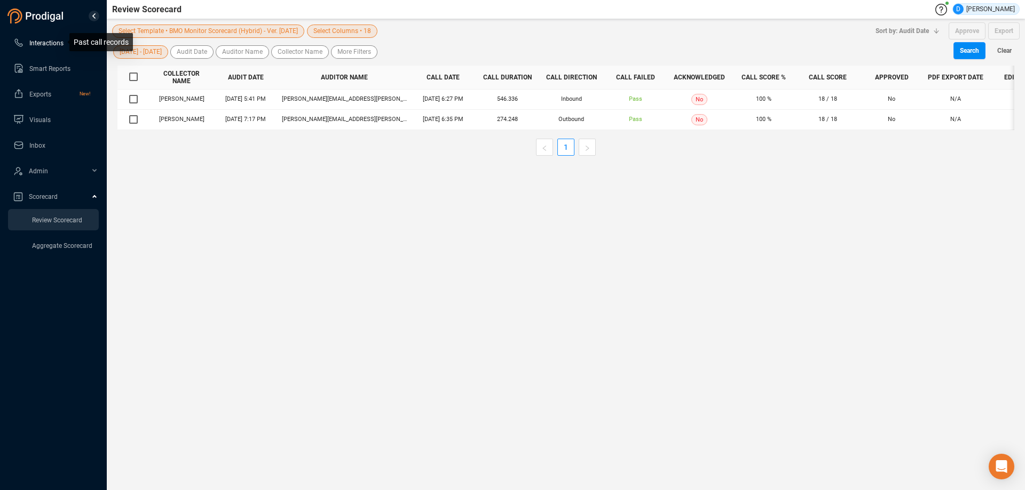
click at [35, 44] on span "Interactions" at bounding box center [46, 42] width 34 height 7
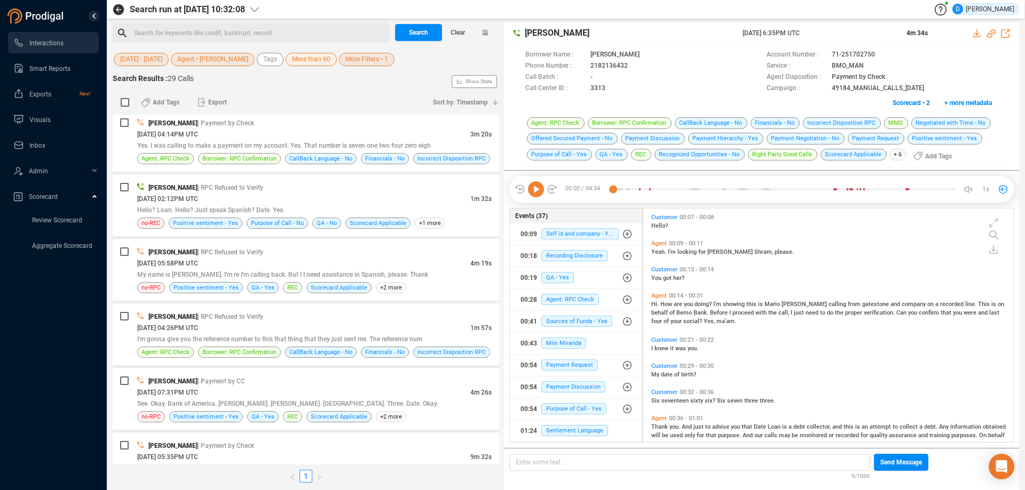
scroll to position [1494, 0]
click at [308, 388] on div "[DATE] 07:31PM UTC" at bounding box center [303, 391] width 333 height 11
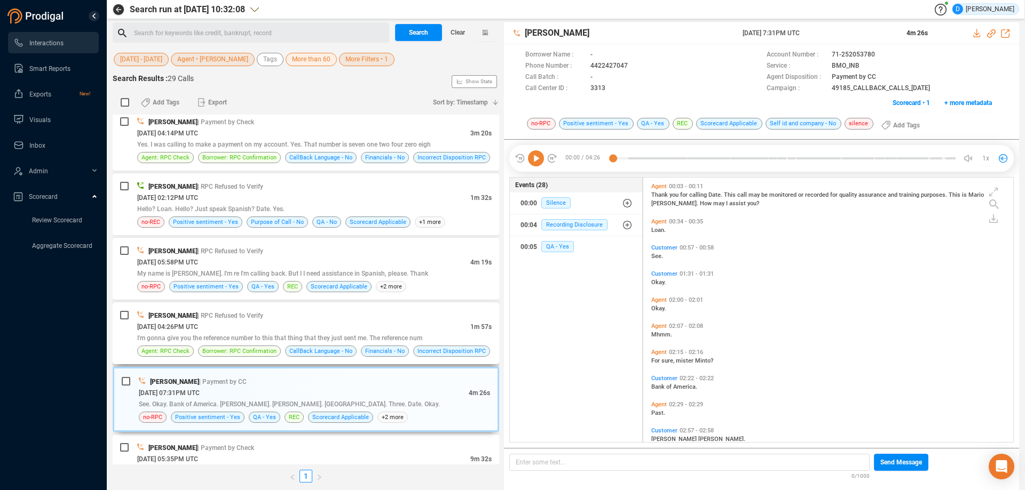
scroll to position [1526, 0]
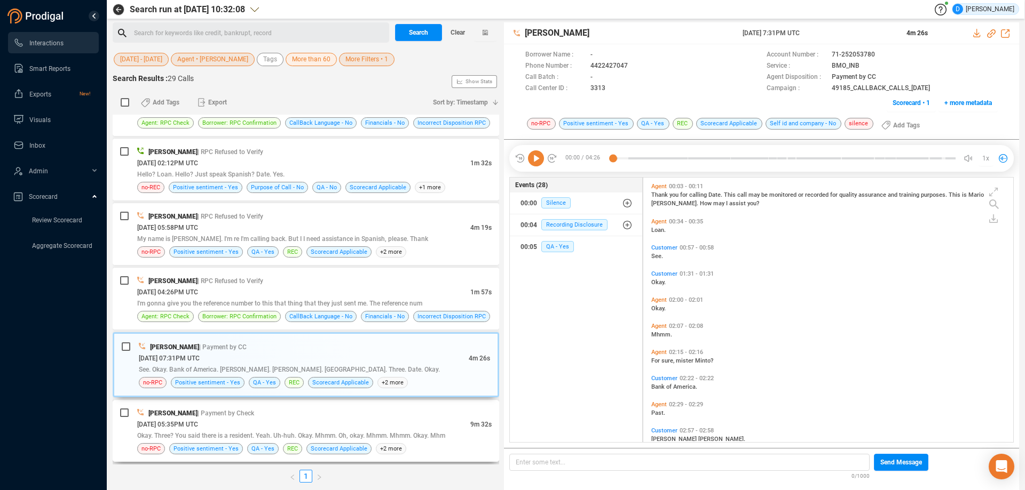
click at [344, 415] on div "[PERSON_NAME] | Payment by Check" at bounding box center [314, 413] width 354 height 11
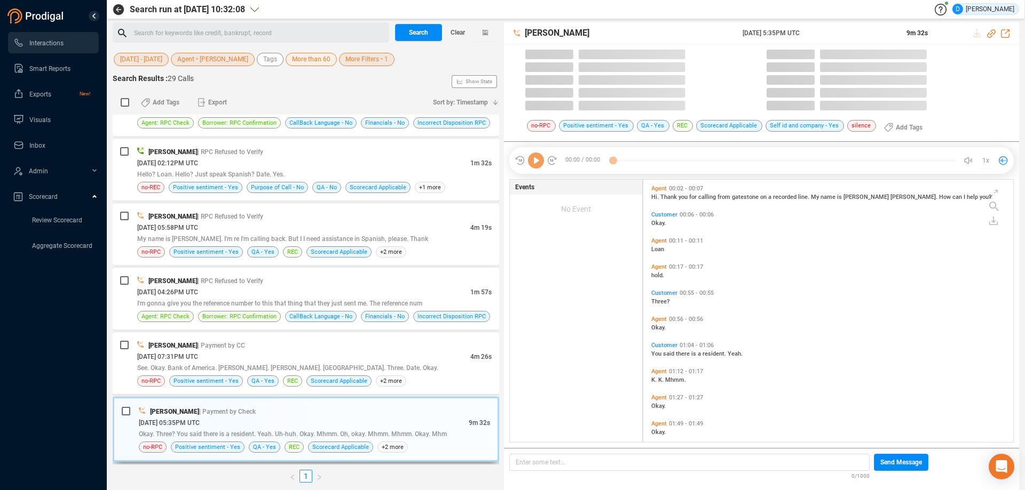
scroll to position [262, 364]
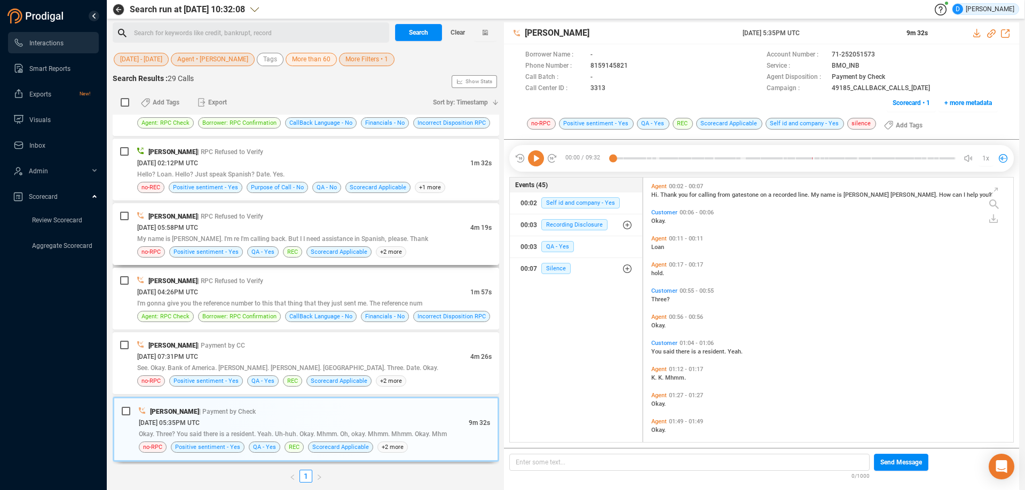
click at [314, 227] on div "[DATE] 05:58PM UTC" at bounding box center [303, 227] width 333 height 11
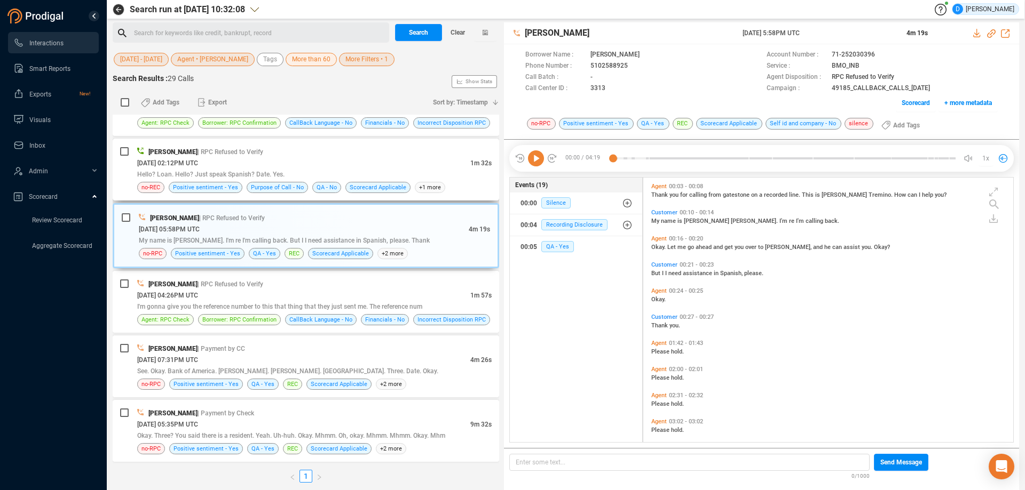
click at [313, 165] on div "[DATE] 02:12PM UTC" at bounding box center [303, 162] width 333 height 11
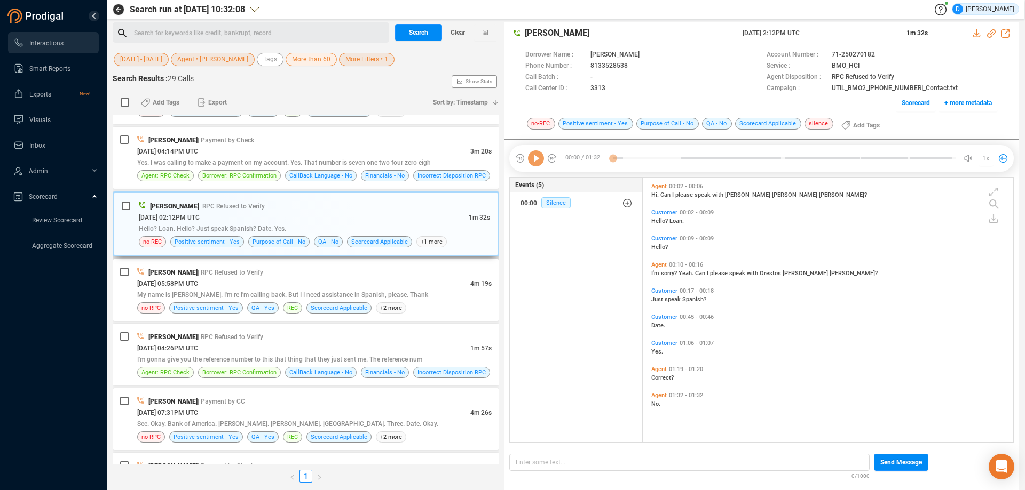
scroll to position [1472, 0]
click at [312, 156] on div "[DATE] 04:14PM UTC" at bounding box center [303, 151] width 333 height 11
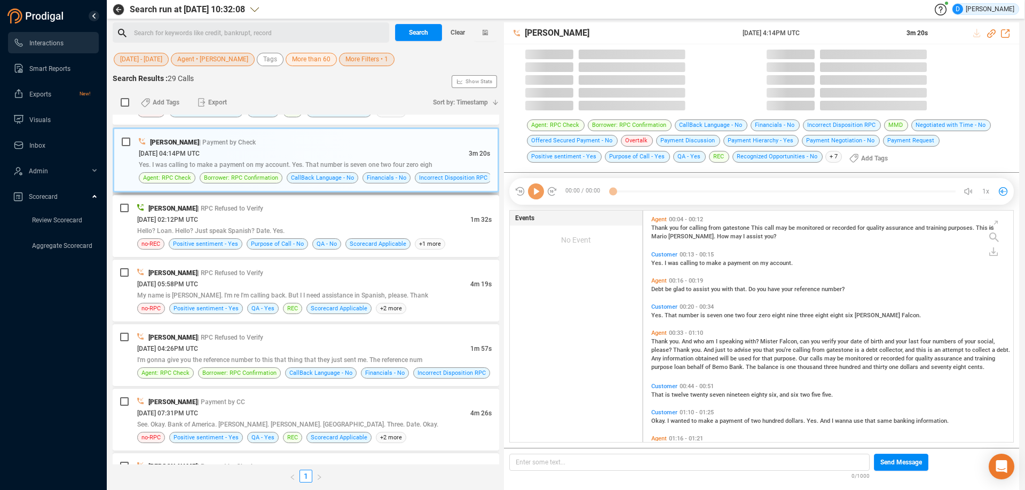
scroll to position [231, 364]
